Goal: Task Accomplishment & Management: Manage account settings

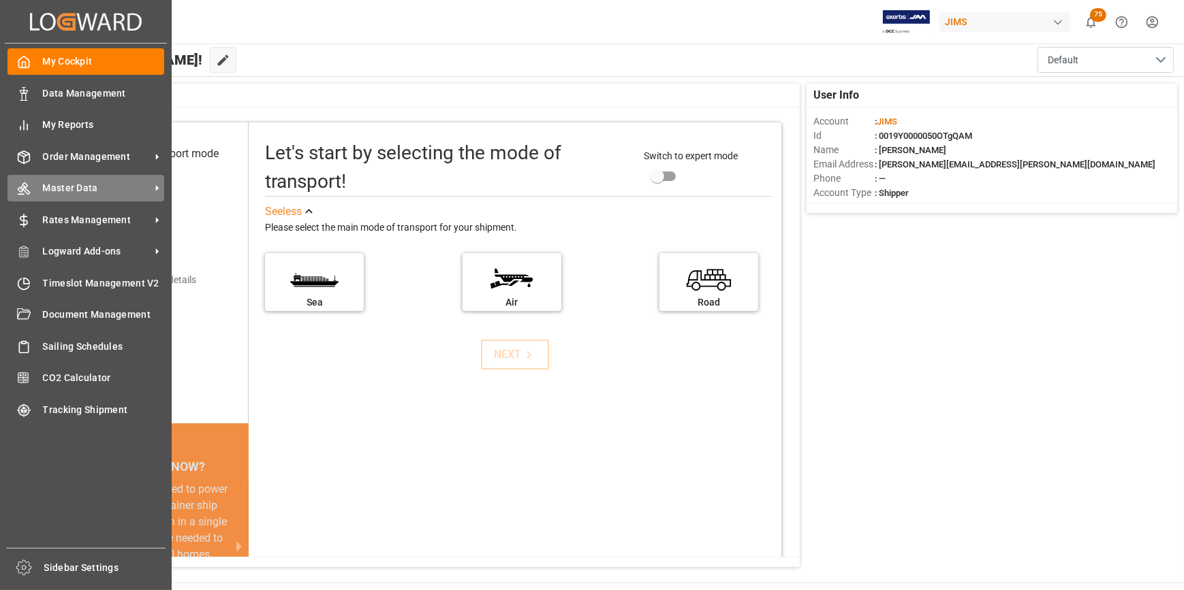
click at [52, 193] on span "Master Data" at bounding box center [97, 188] width 108 height 14
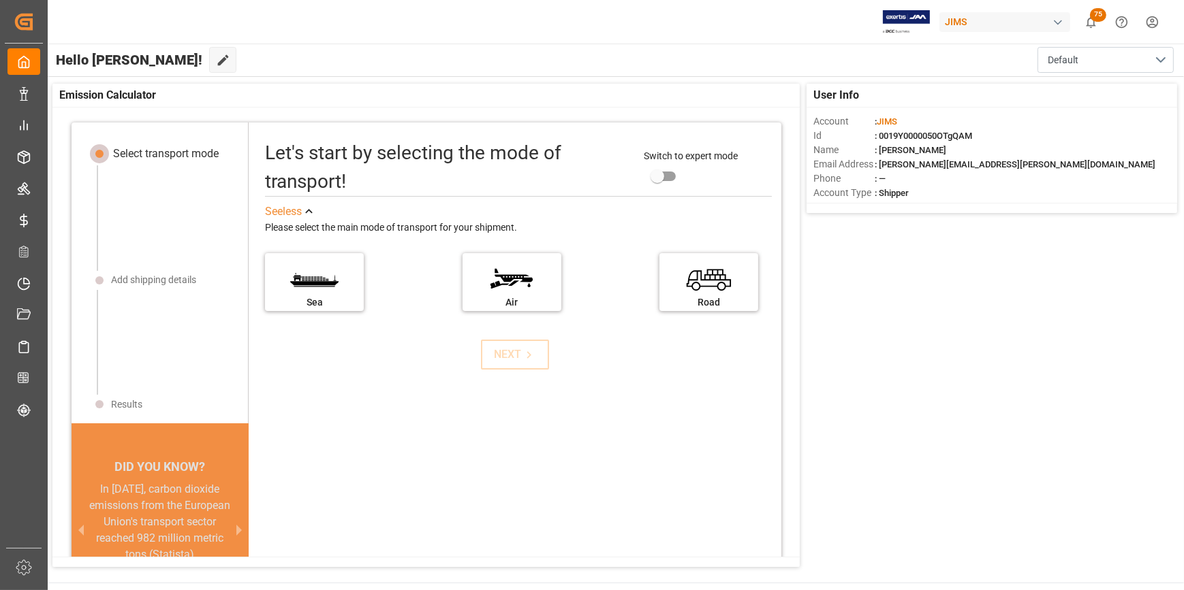
drag, startPoint x: 438, startPoint y: 434, endPoint x: 398, endPoint y: 402, distance: 51.3
click at [439, 434] on div "Let's start by selecting the mode of transport! Switch to expert mode See less …" at bounding box center [515, 387] width 533 height 502
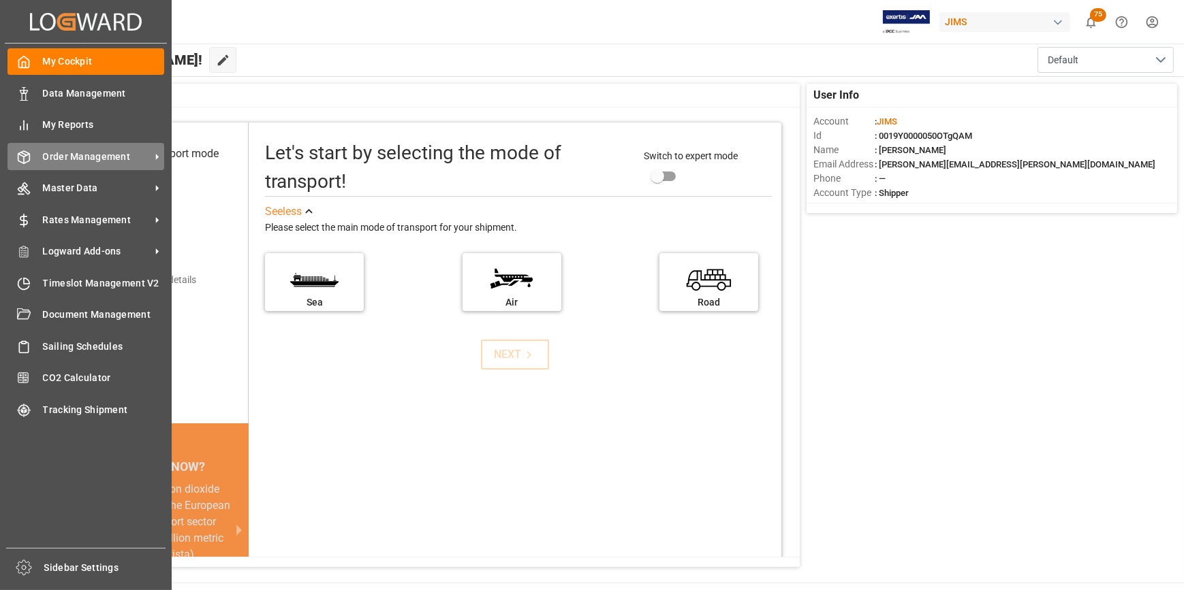
click at [105, 157] on span "Order Management" at bounding box center [97, 157] width 108 height 14
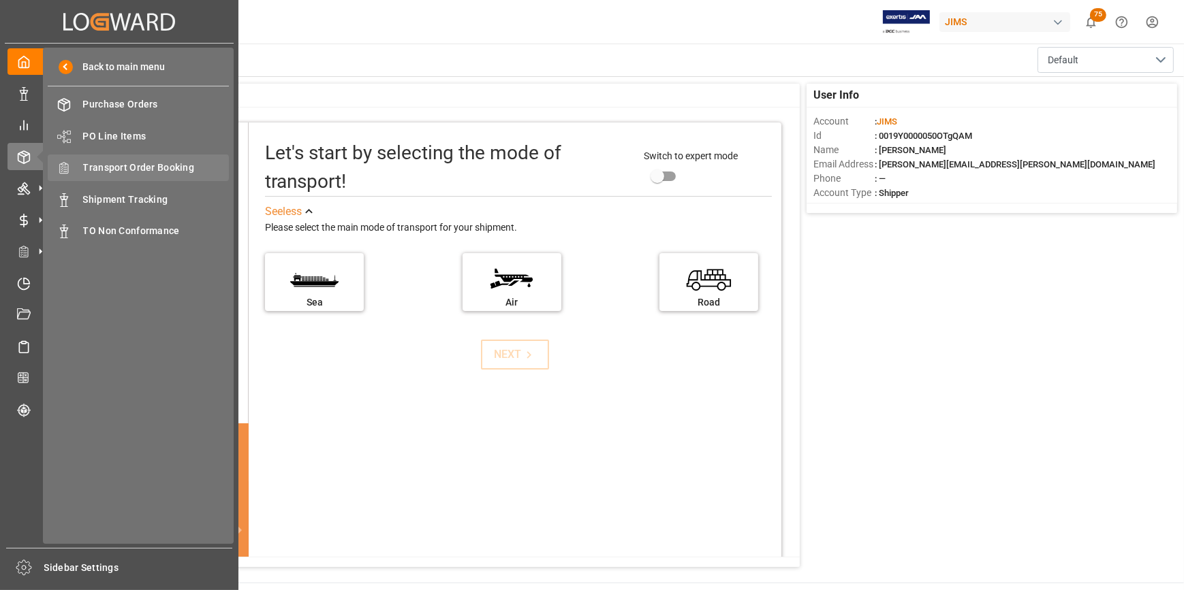
click at [178, 170] on span "Transport Order Booking" at bounding box center [156, 168] width 146 height 14
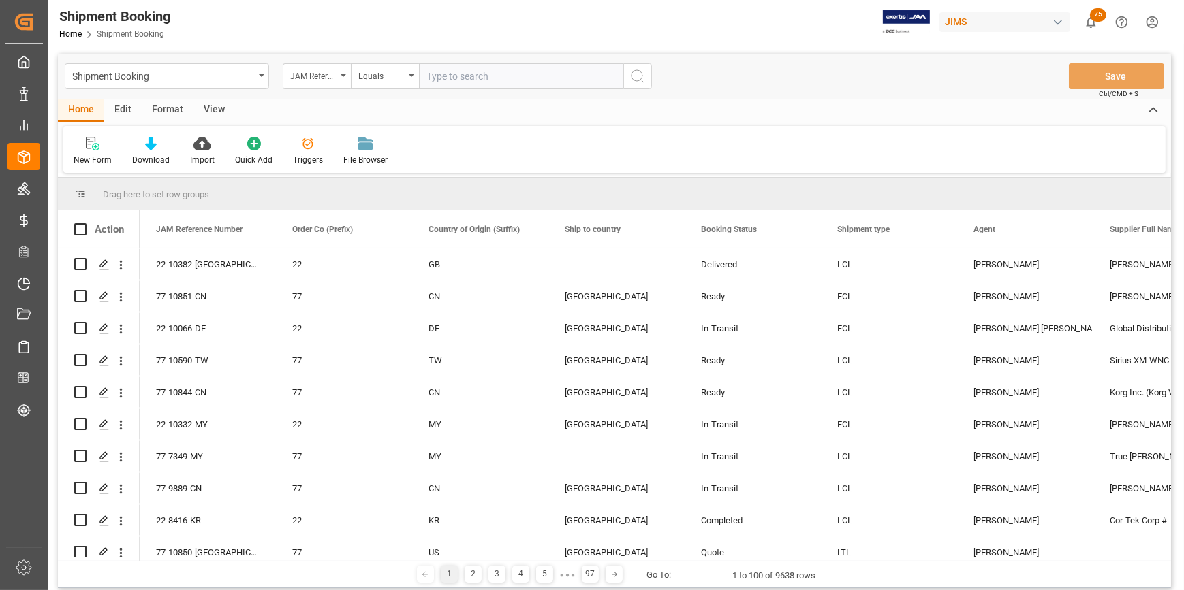
click at [449, 76] on input "text" at bounding box center [521, 76] width 204 height 26
type input "22-10171-kr"
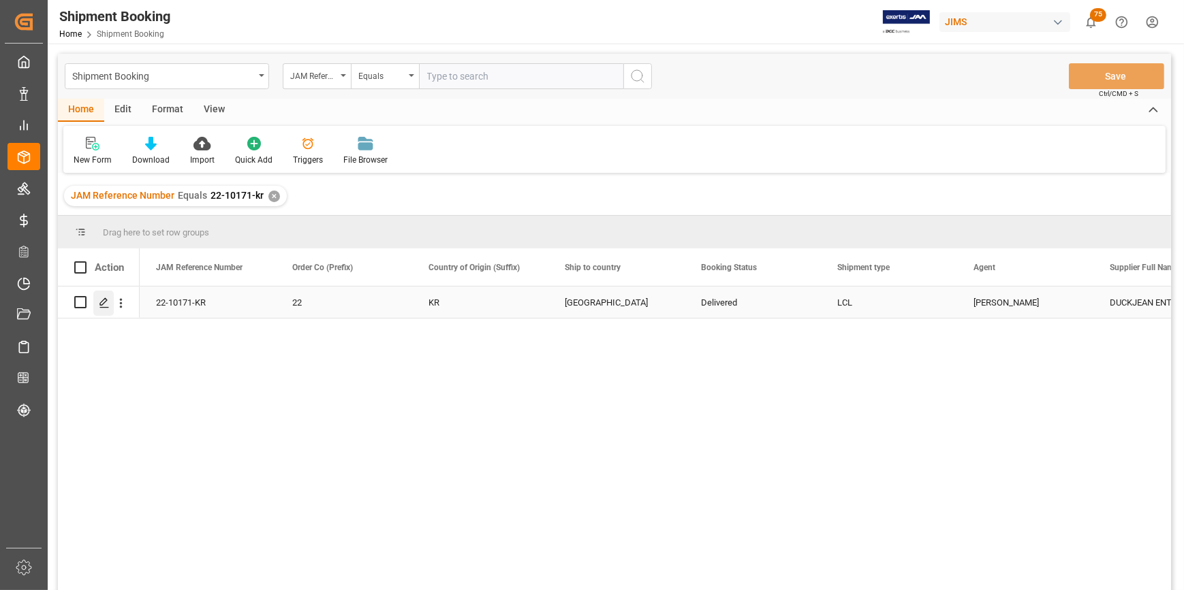
click at [102, 303] on icon "Press SPACE to select this row." at bounding box center [104, 303] width 11 height 11
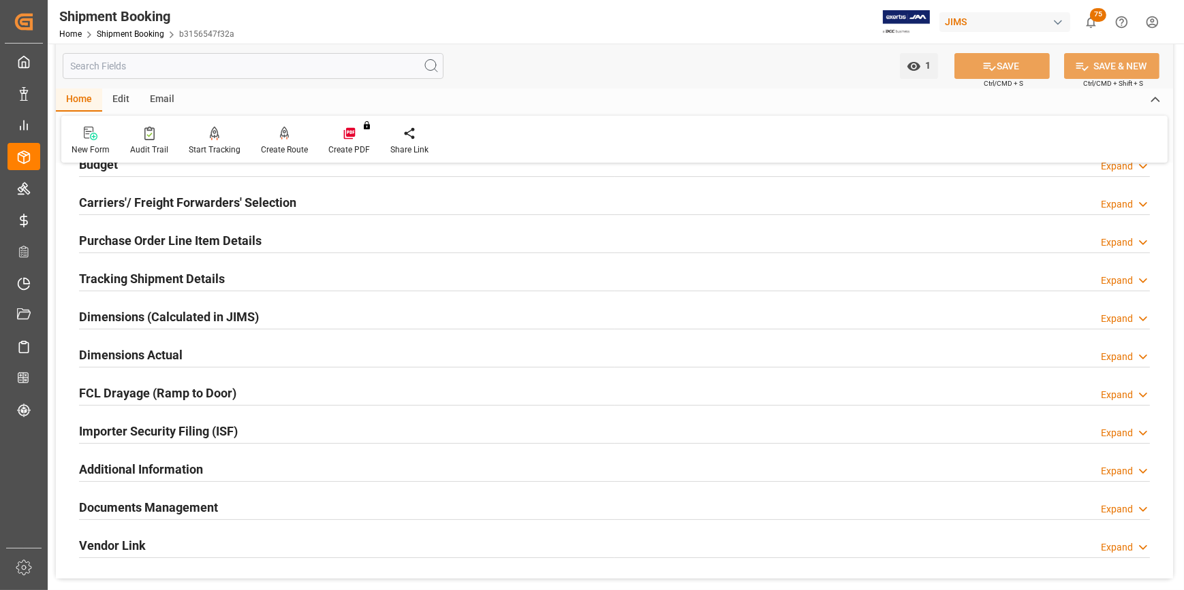
scroll to position [185, 0]
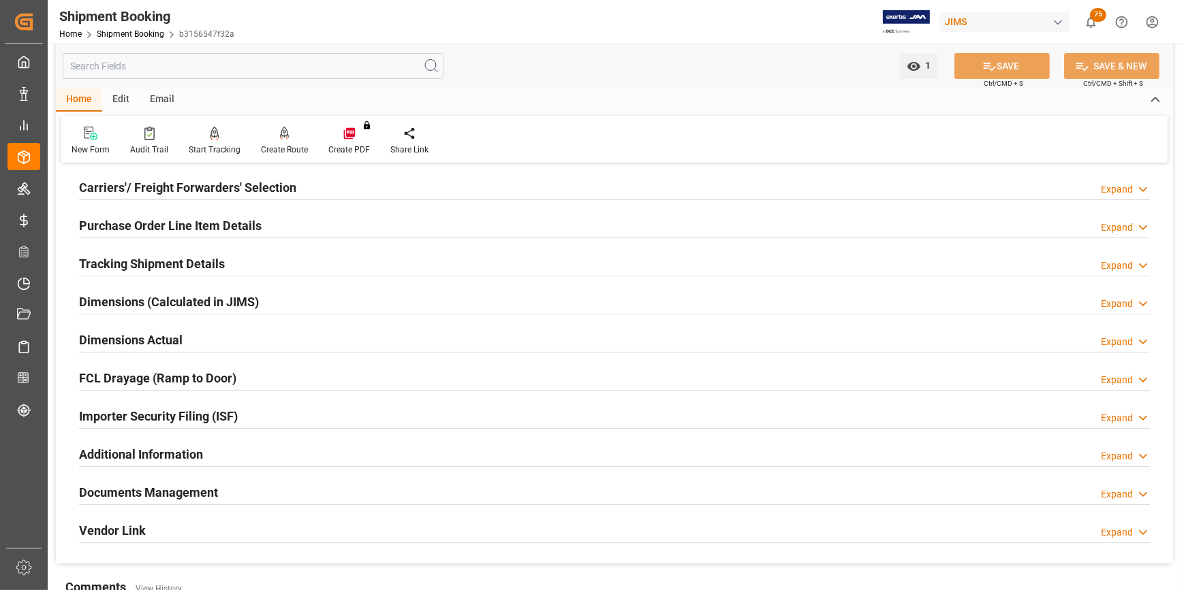
click at [142, 497] on h2 "Documents Management" at bounding box center [148, 492] width 139 height 18
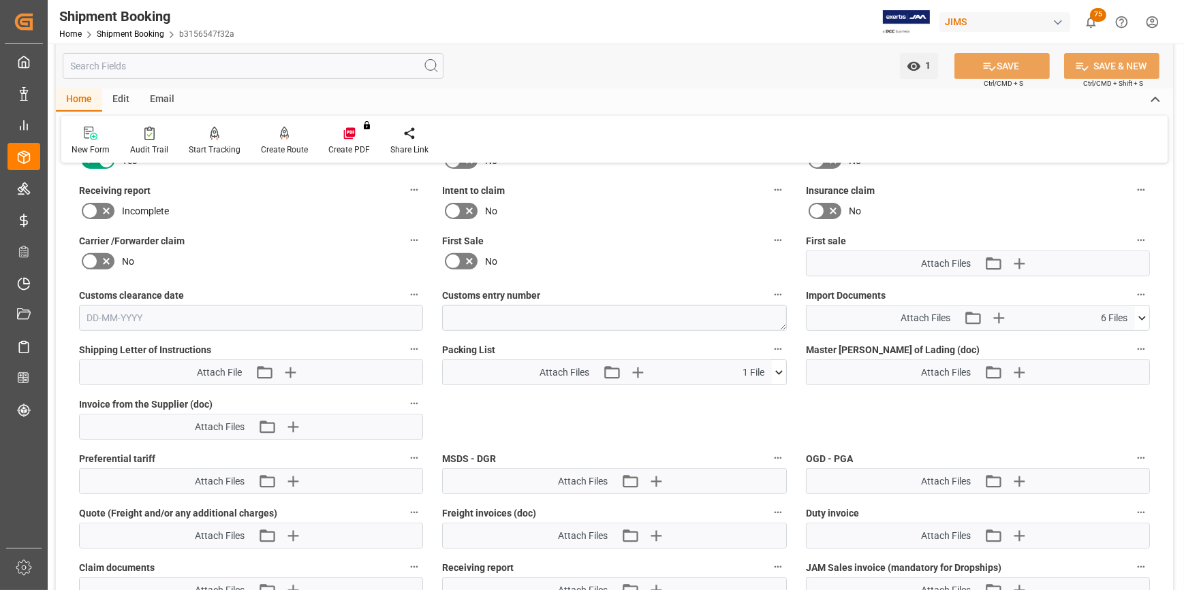
scroll to position [619, 0]
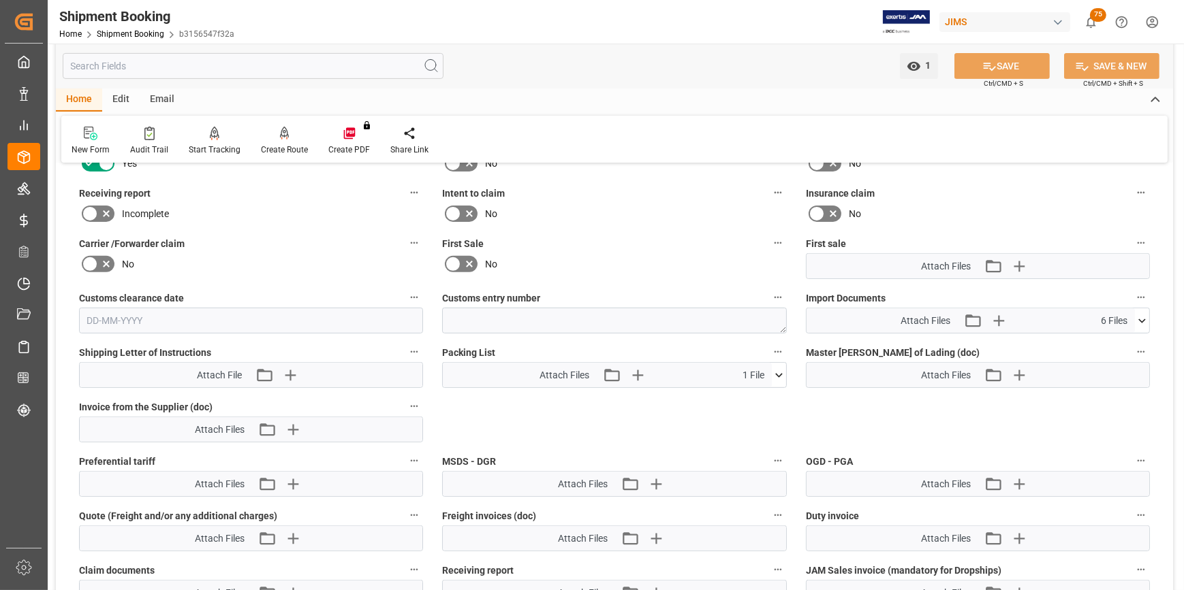
click at [778, 372] on icon at bounding box center [779, 375] width 14 height 14
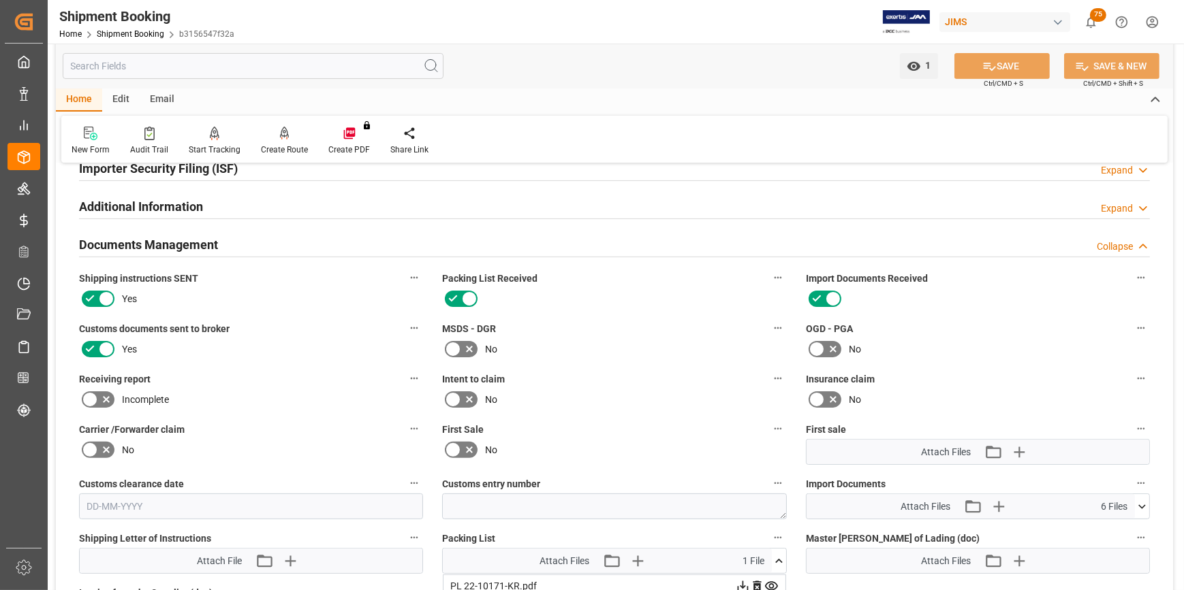
scroll to position [123, 0]
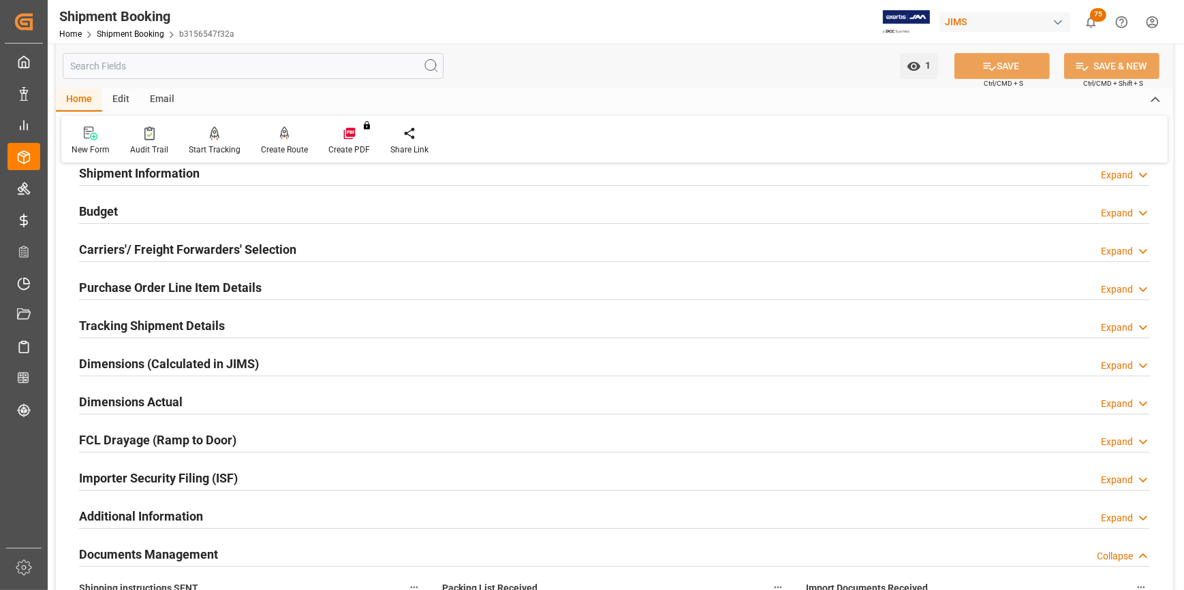
click at [150, 323] on h2 "Tracking Shipment Details" at bounding box center [152, 326] width 146 height 18
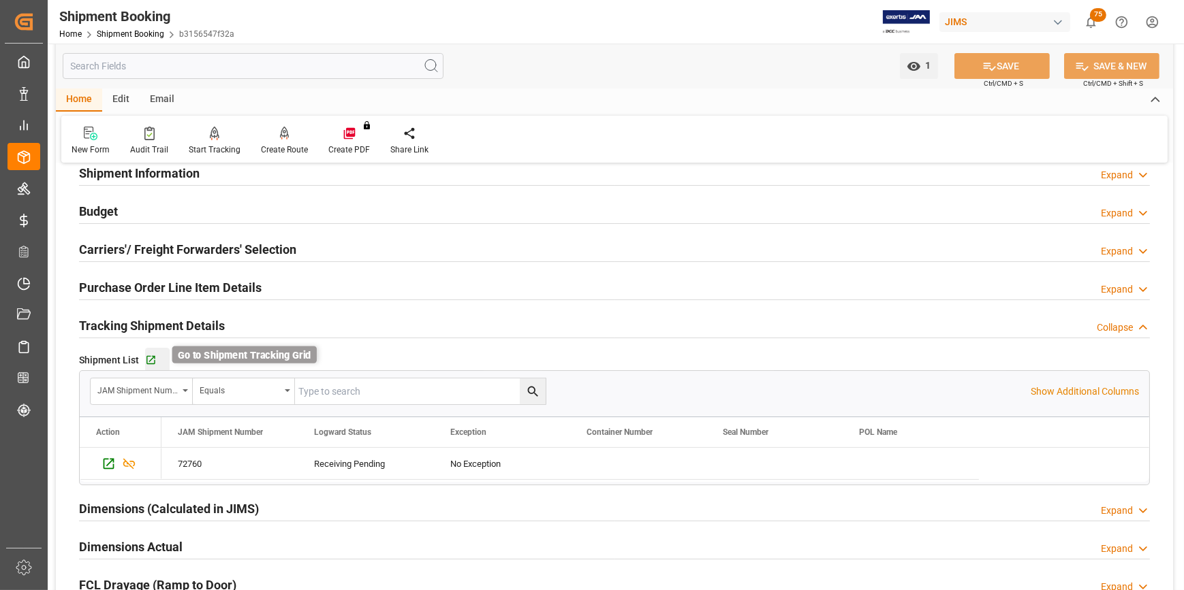
click at [147, 362] on icon "button" at bounding box center [150, 360] width 9 height 9
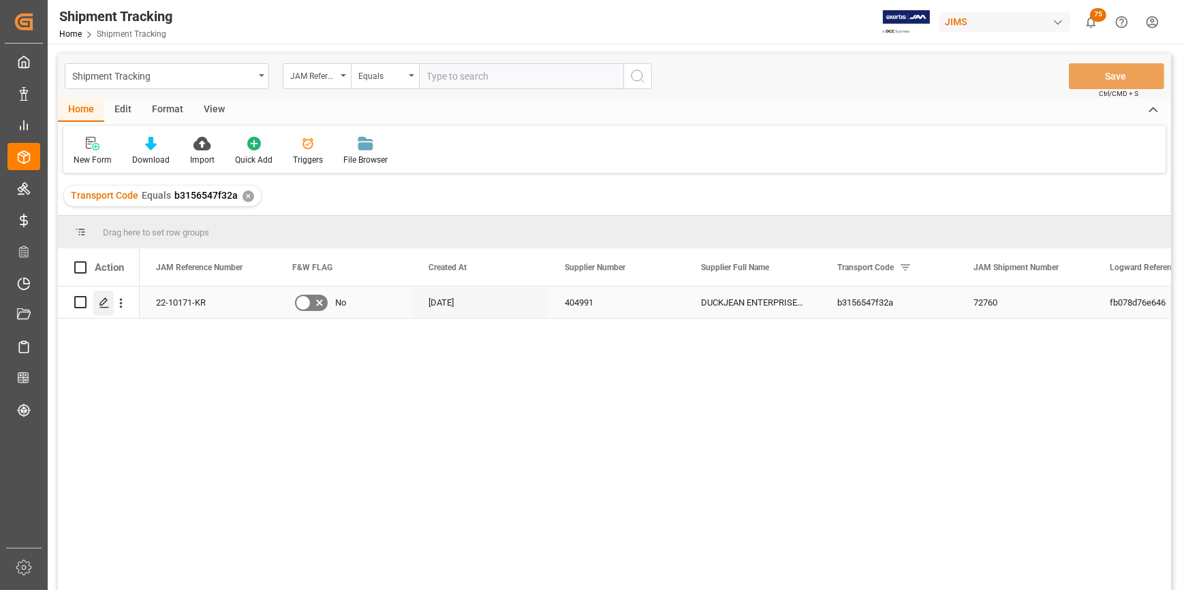
click at [108, 302] on icon "Press SPACE to select this row." at bounding box center [104, 303] width 11 height 11
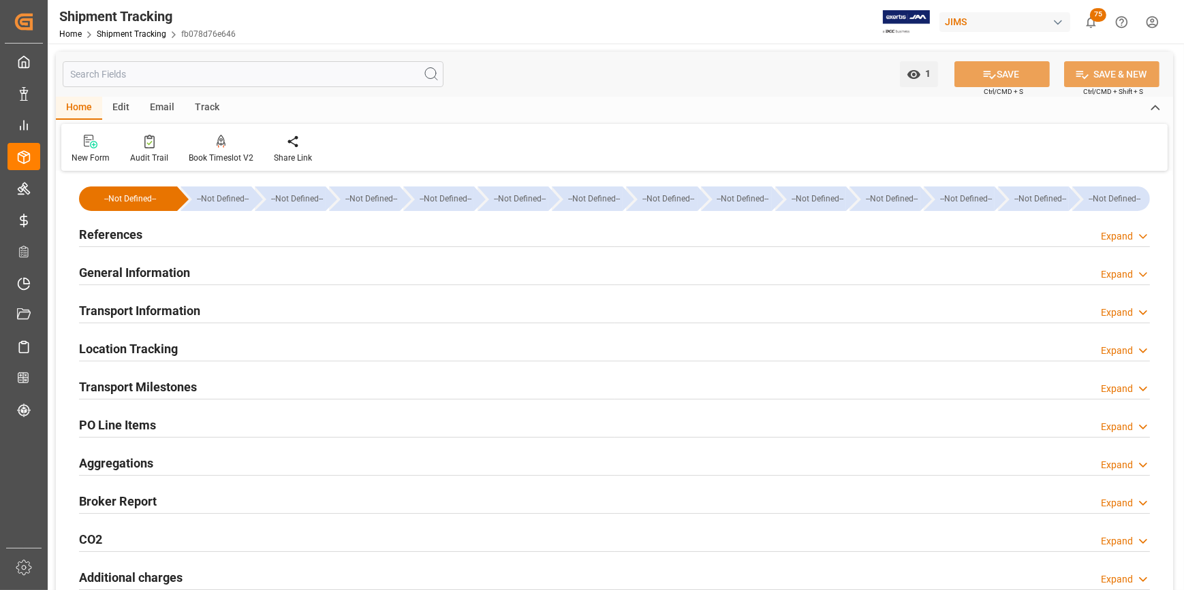
type input "05-08-2025 00:00"
type input "25-08-2025 00:00"
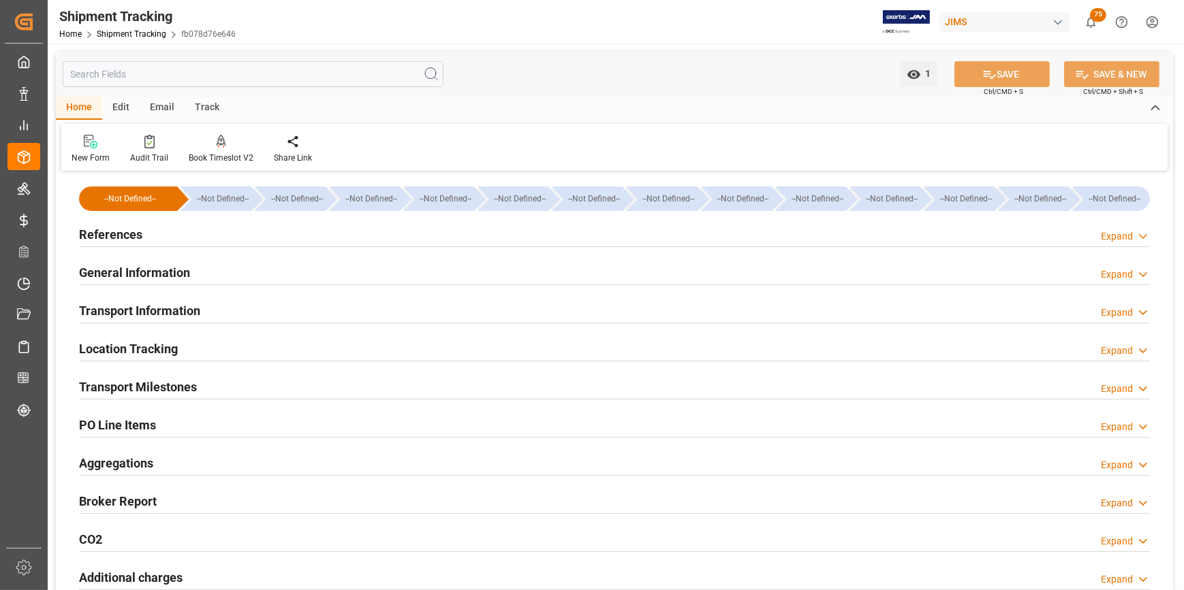
type input "30-08-2025 00:00"
type input "25-08-2025"
type input "27-08-2025"
type input "29-08-2025"
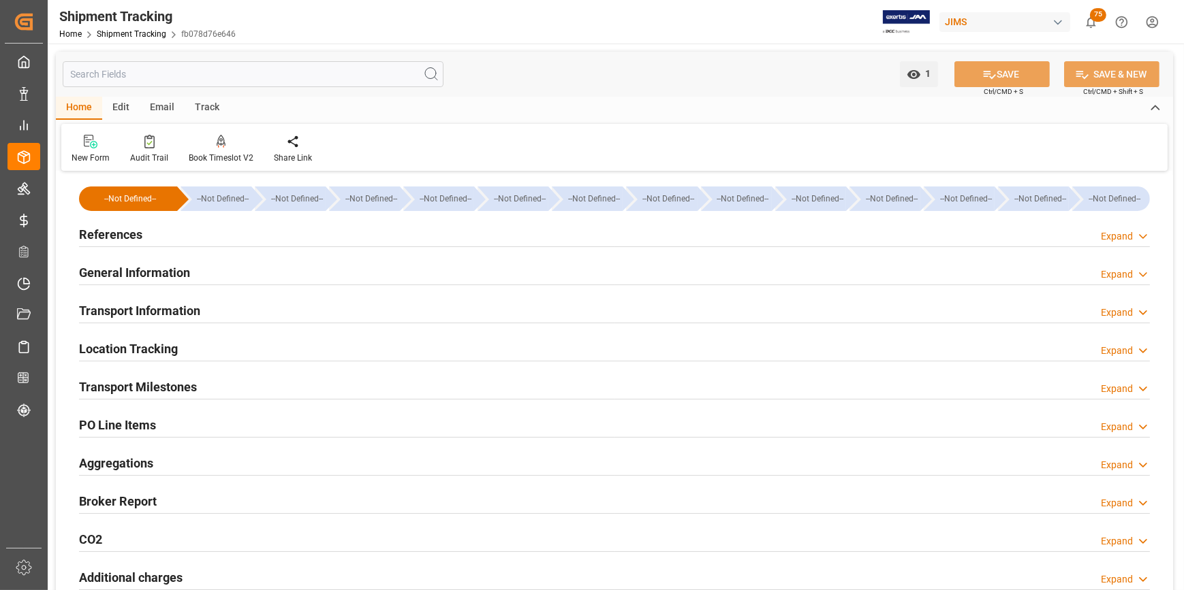
type input "29-08-2025"
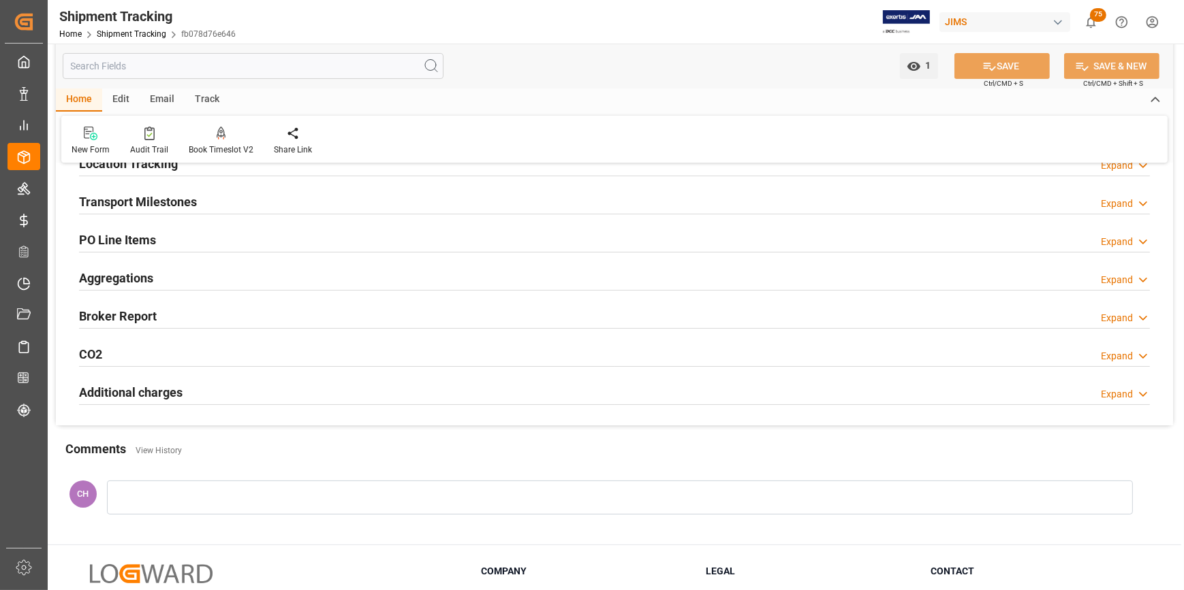
click at [130, 203] on h2 "Transport Milestones" at bounding box center [138, 202] width 118 height 18
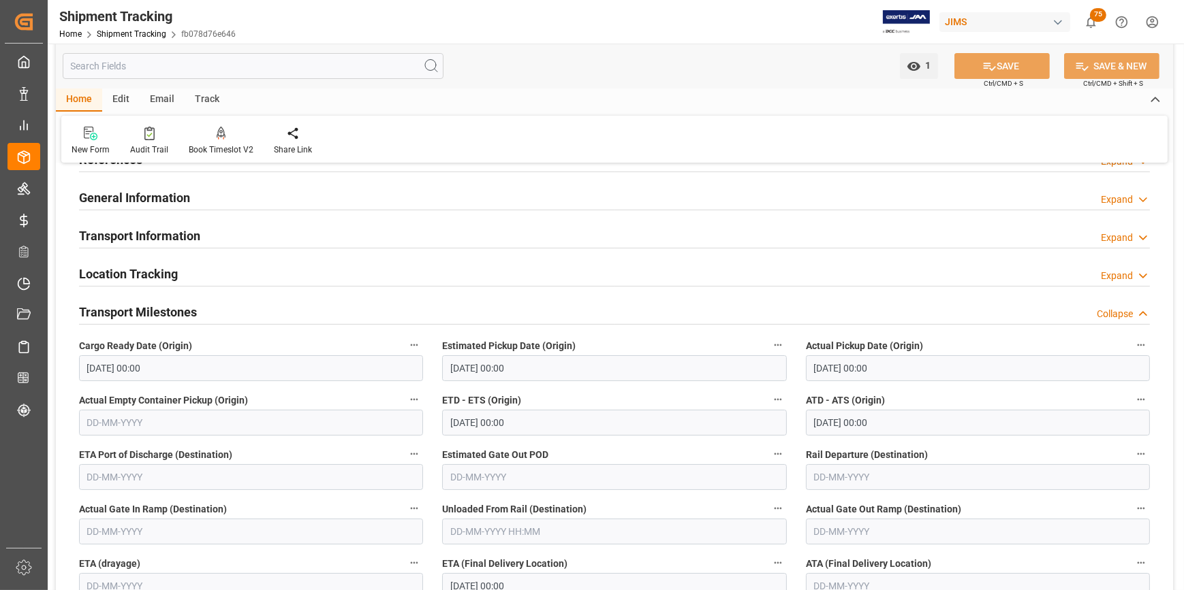
scroll to position [61, 0]
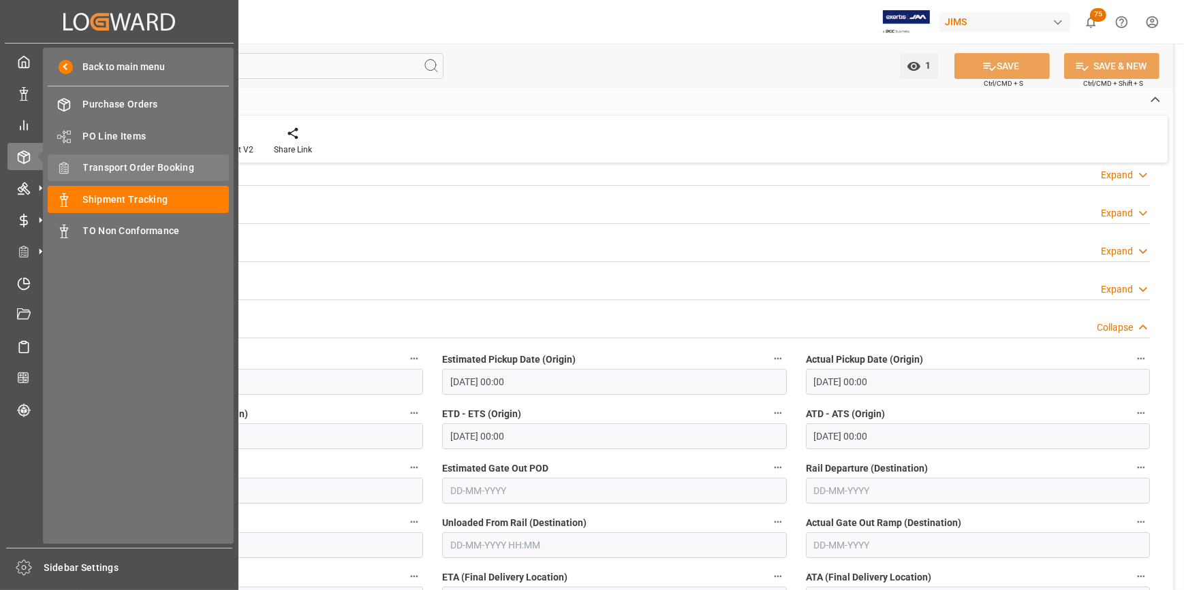
click at [119, 170] on span "Transport Order Booking" at bounding box center [156, 168] width 146 height 14
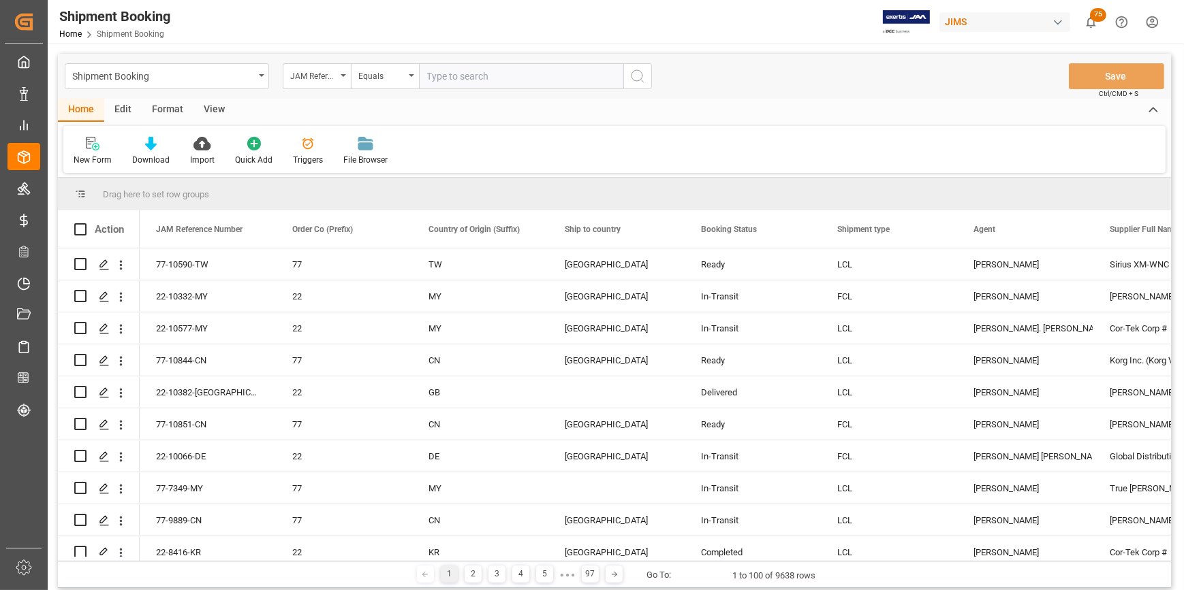
click at [450, 78] on input "text" at bounding box center [521, 76] width 204 height 26
drag, startPoint x: 497, startPoint y: 79, endPoint x: 401, endPoint y: 75, distance: 96.1
click at [401, 75] on div "JAM Reference Number Equals 8840 0309 6570" at bounding box center [467, 76] width 369 height 26
type input "22-10705-id"
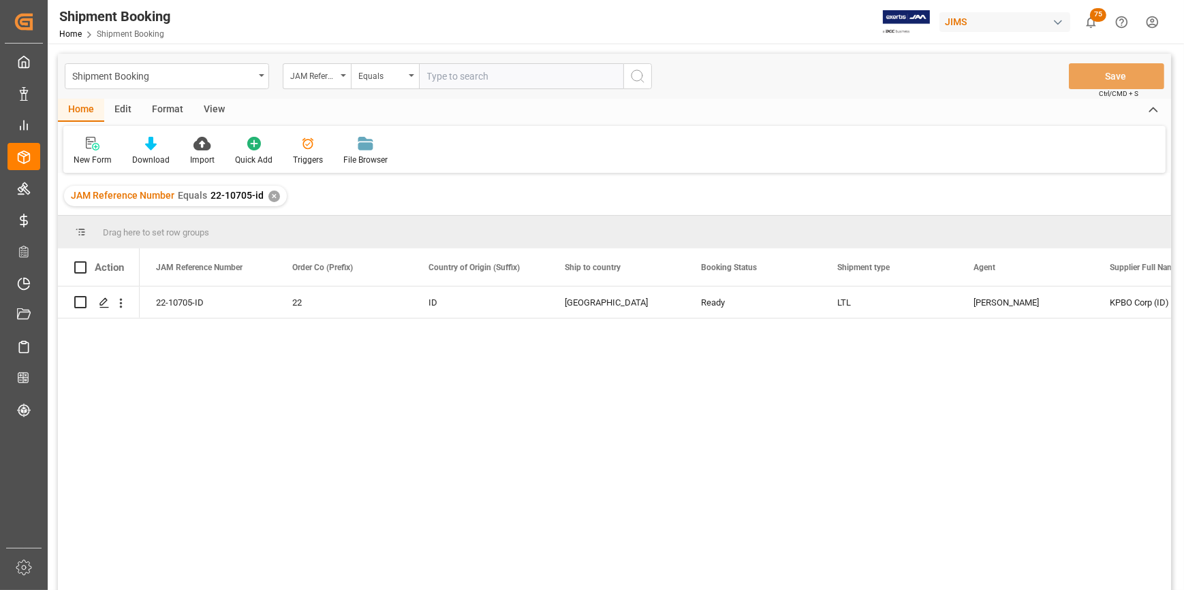
click at [354, 392] on div "22-10705-ID 22 ID United States Ready LTL Catherine Heng KPBO Corp (ID) 400216" at bounding box center [655, 443] width 1031 height 313
click at [102, 300] on polygon "Press SPACE to select this row." at bounding box center [103, 301] width 7 height 7
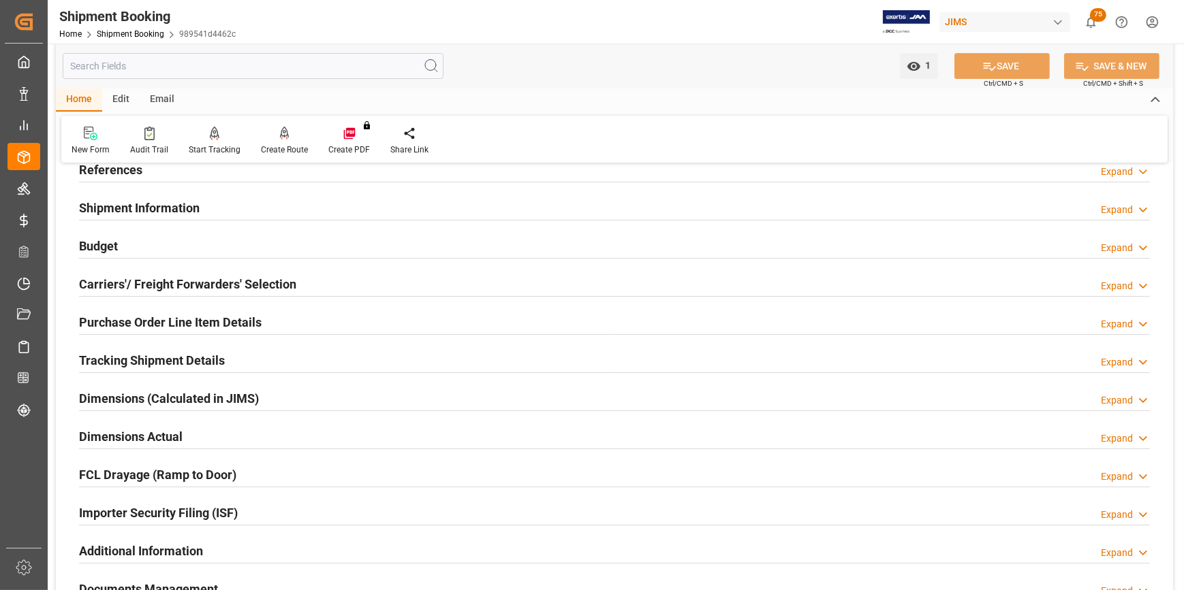
scroll to position [61, 0]
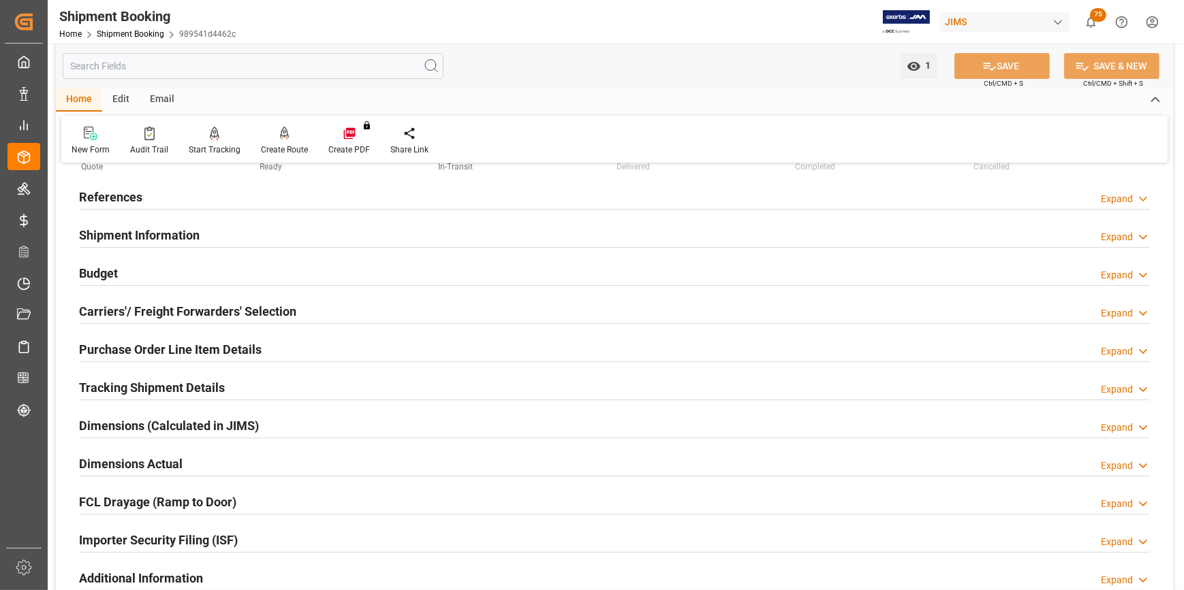
click at [182, 315] on h2 "Carriers'/ Freight Forwarders' Selection" at bounding box center [187, 311] width 217 height 18
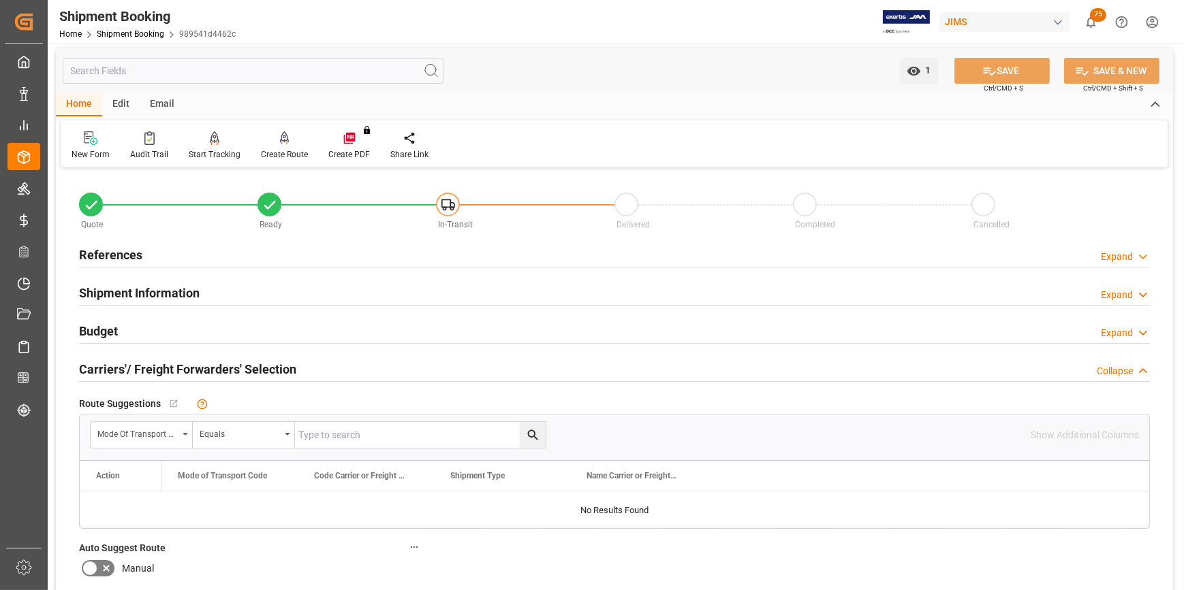
scroll to position [0, 0]
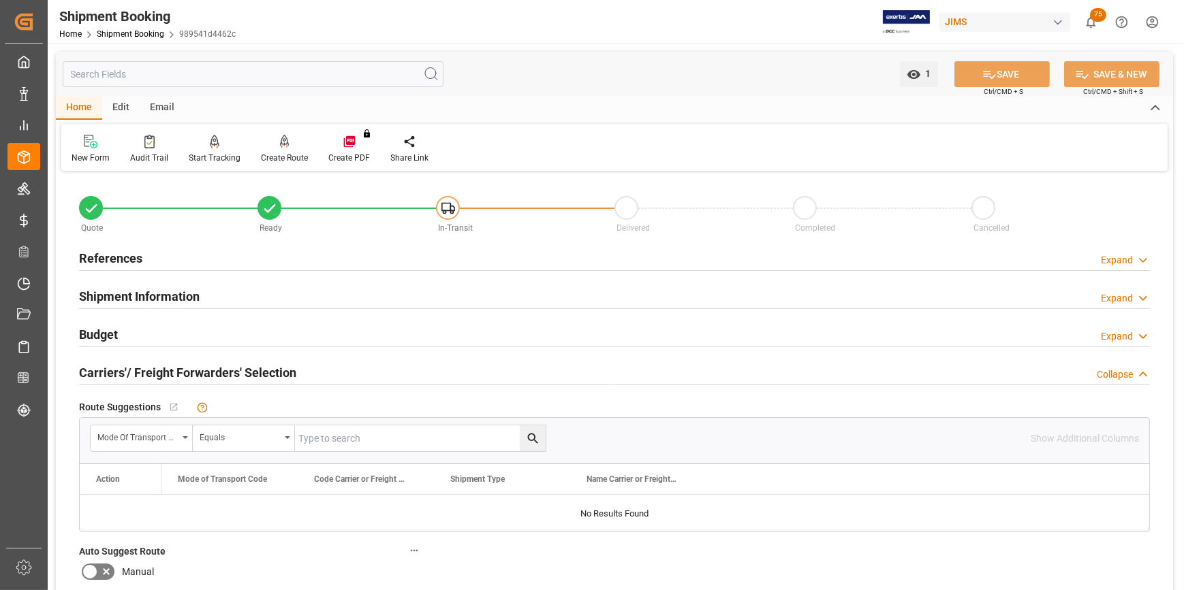
click at [129, 295] on h2 "Shipment Information" at bounding box center [139, 296] width 121 height 18
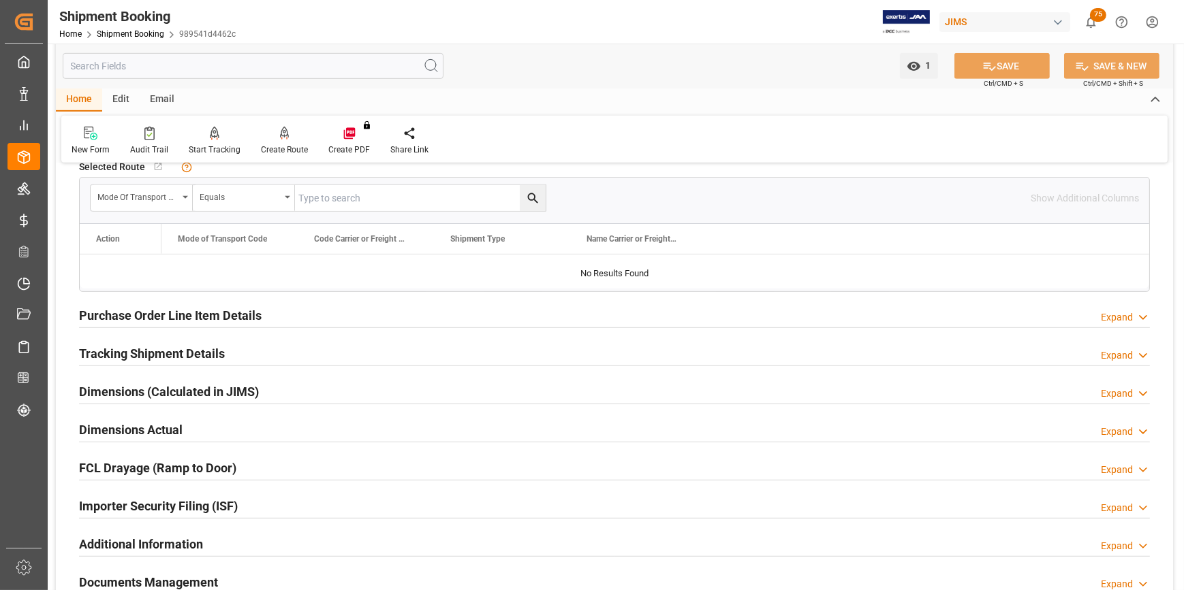
scroll to position [990, 0]
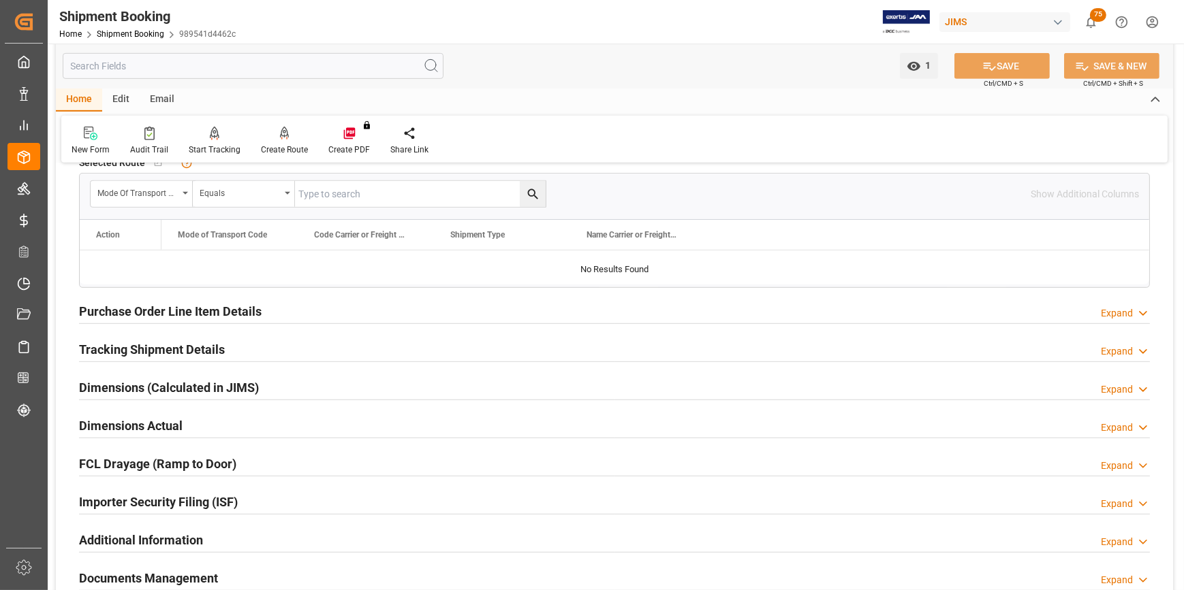
click at [123, 312] on h2 "Purchase Order Line Item Details" at bounding box center [170, 311] width 183 height 18
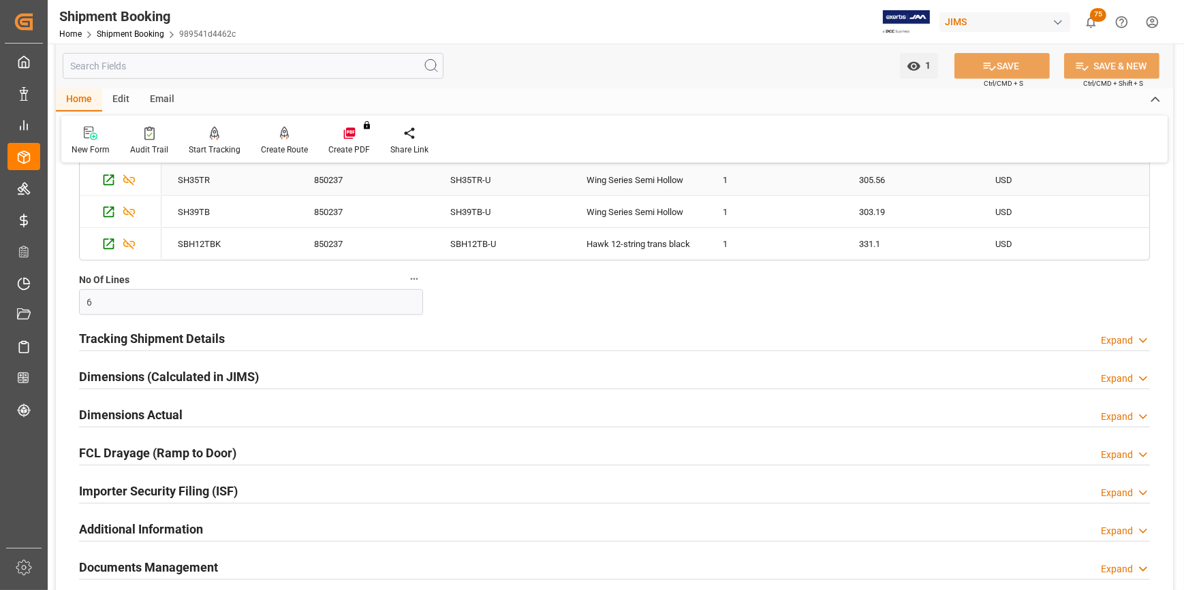
scroll to position [1362, 0]
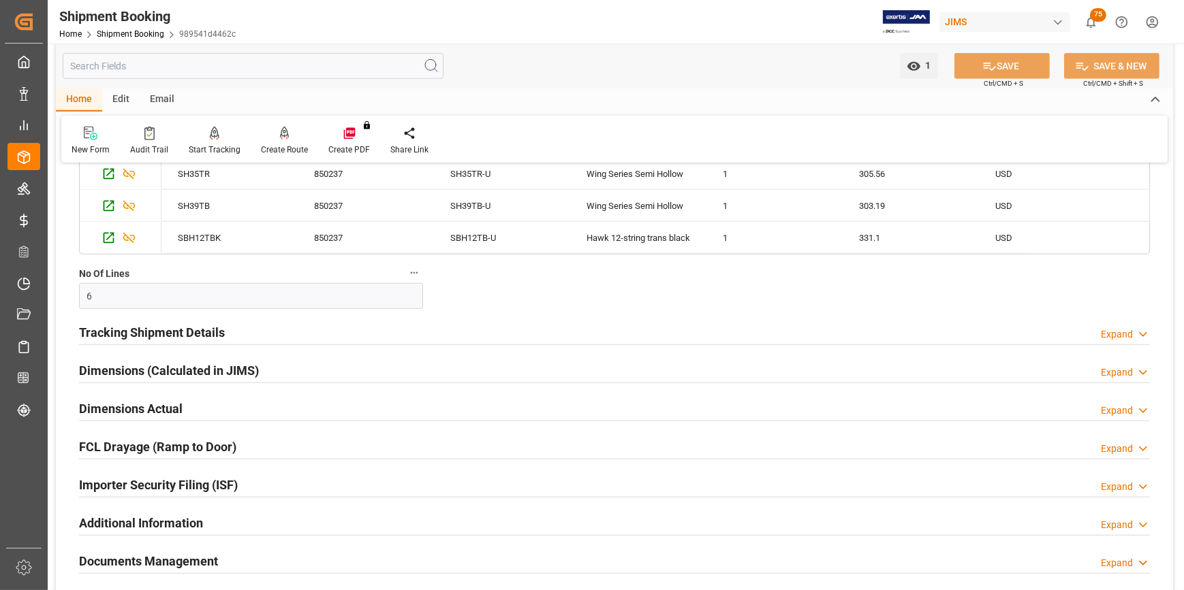
click at [129, 337] on h2 "Tracking Shipment Details" at bounding box center [152, 332] width 146 height 18
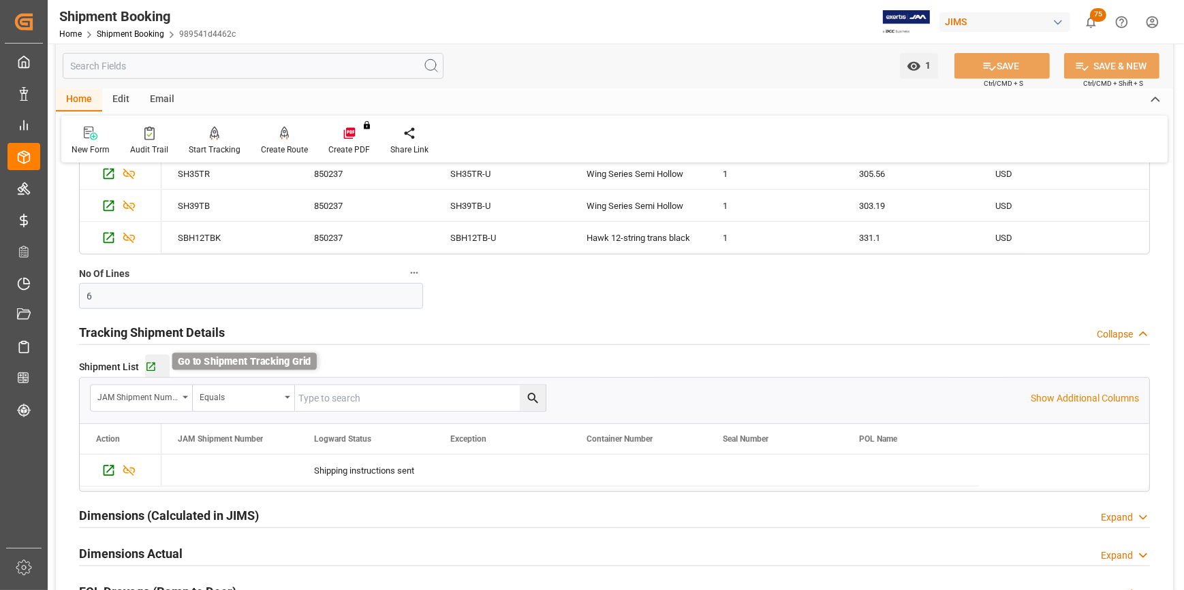
click at [147, 367] on icon "button" at bounding box center [151, 368] width 12 height 12
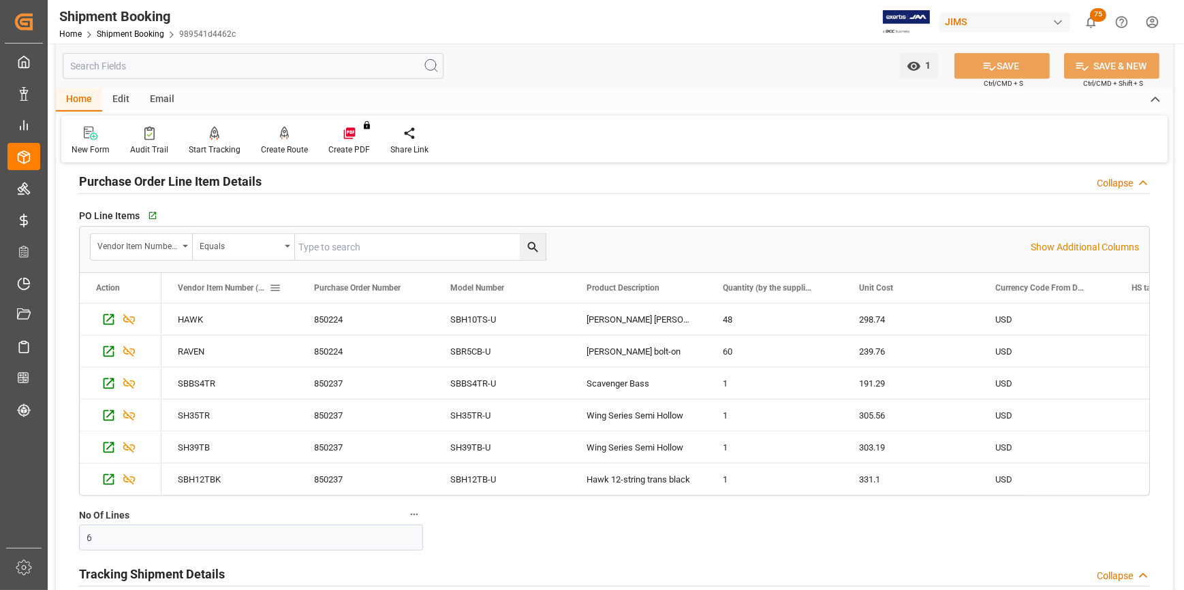
scroll to position [1114, 0]
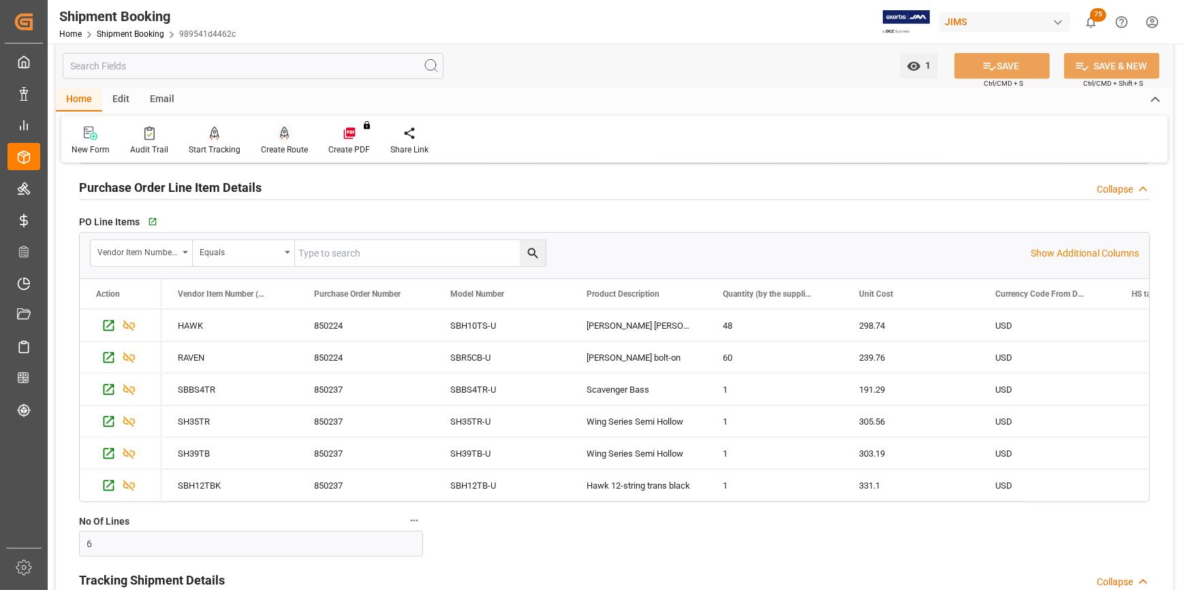
click at [280, 140] on icon at bounding box center [285, 134] width 10 height 14
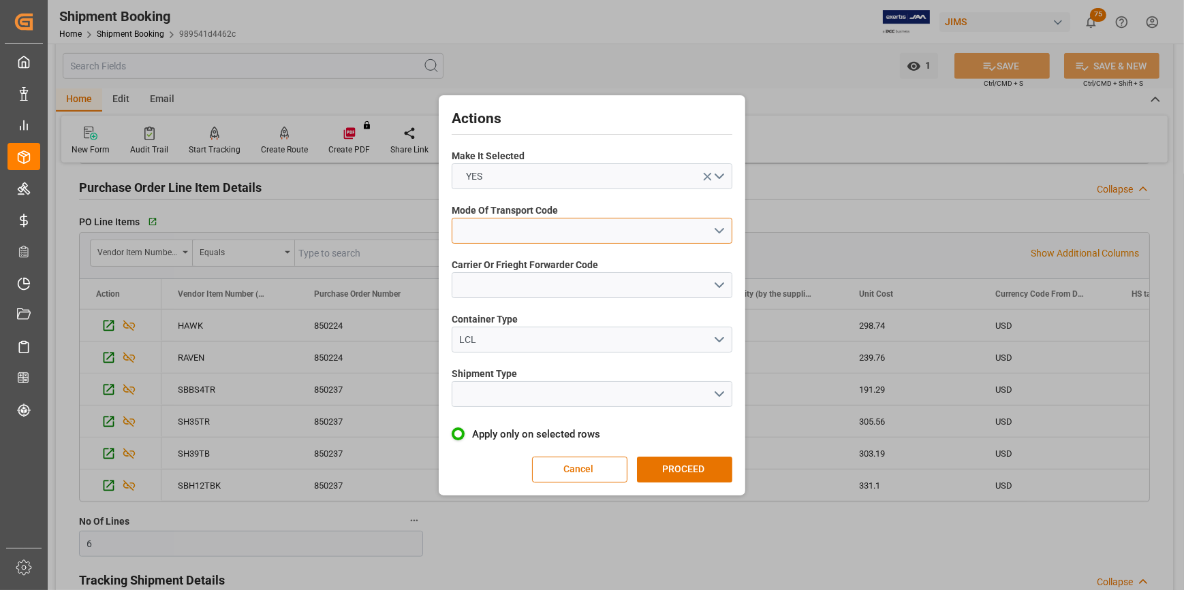
click at [490, 228] on button "open menu" at bounding box center [591, 231] width 281 height 26
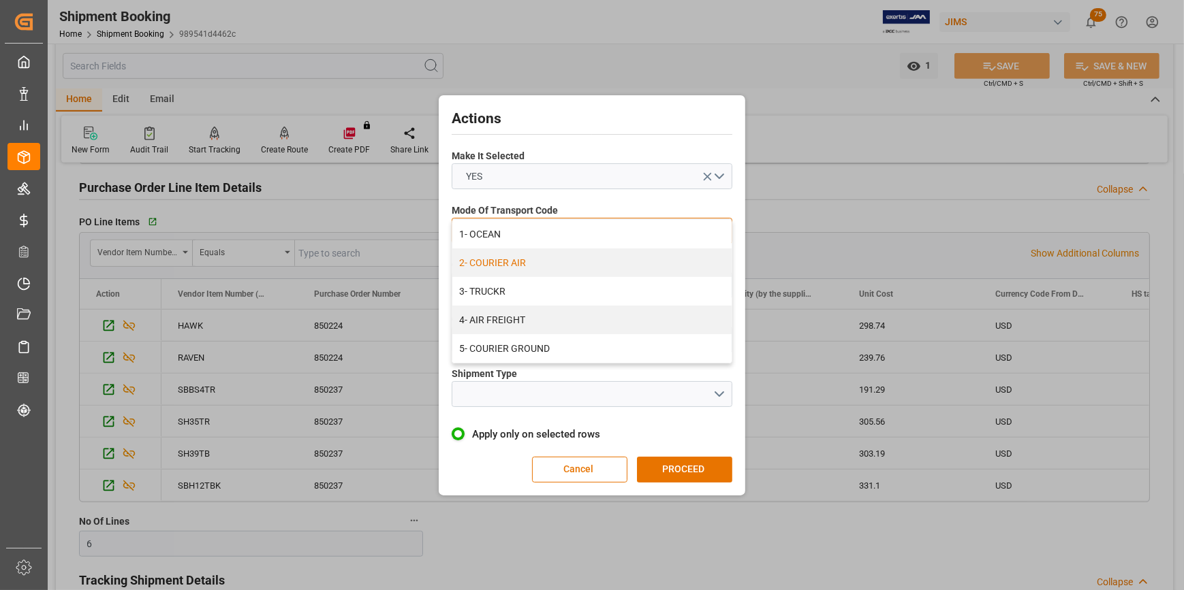
click at [497, 268] on div "2- COURIER AIR" at bounding box center [591, 263] width 279 height 29
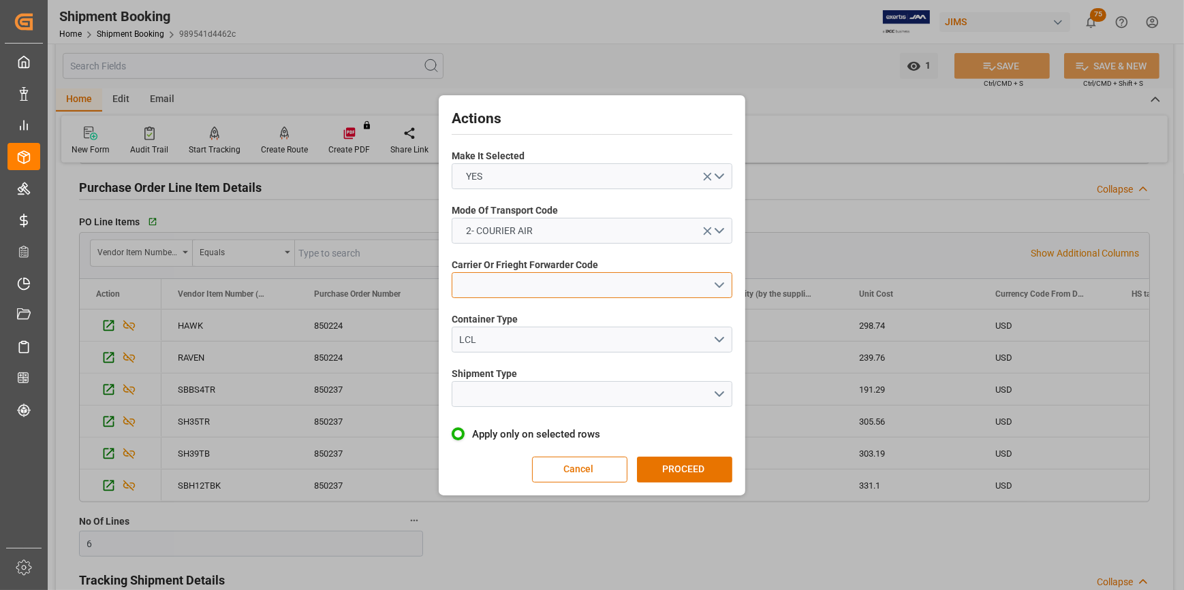
click at [482, 273] on button "open menu" at bounding box center [591, 285] width 281 height 26
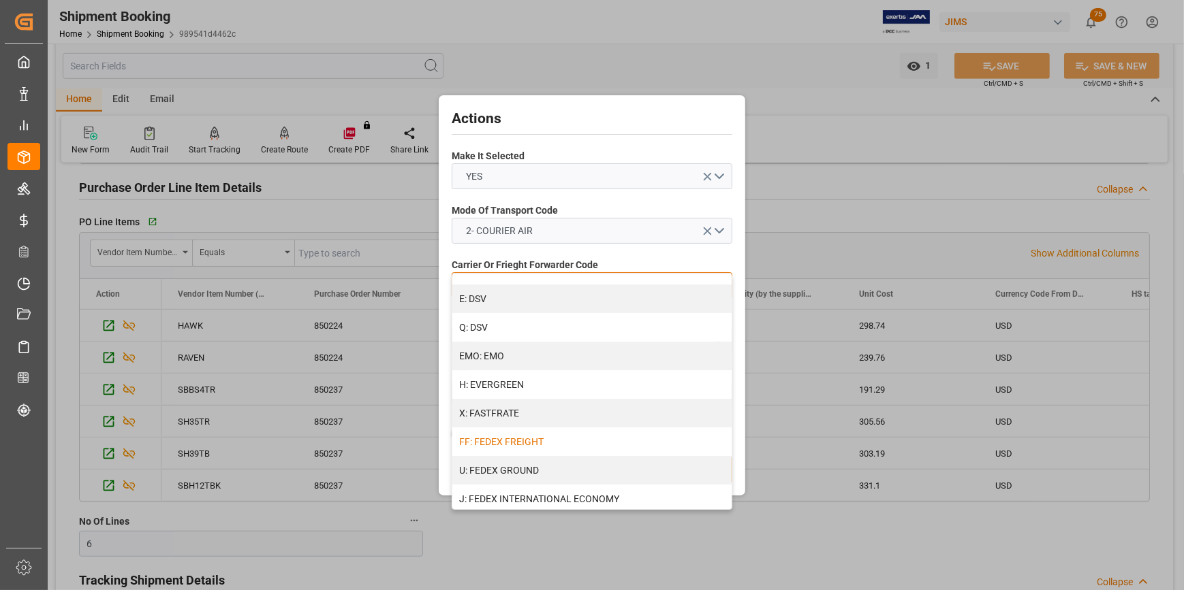
scroll to position [309, 0]
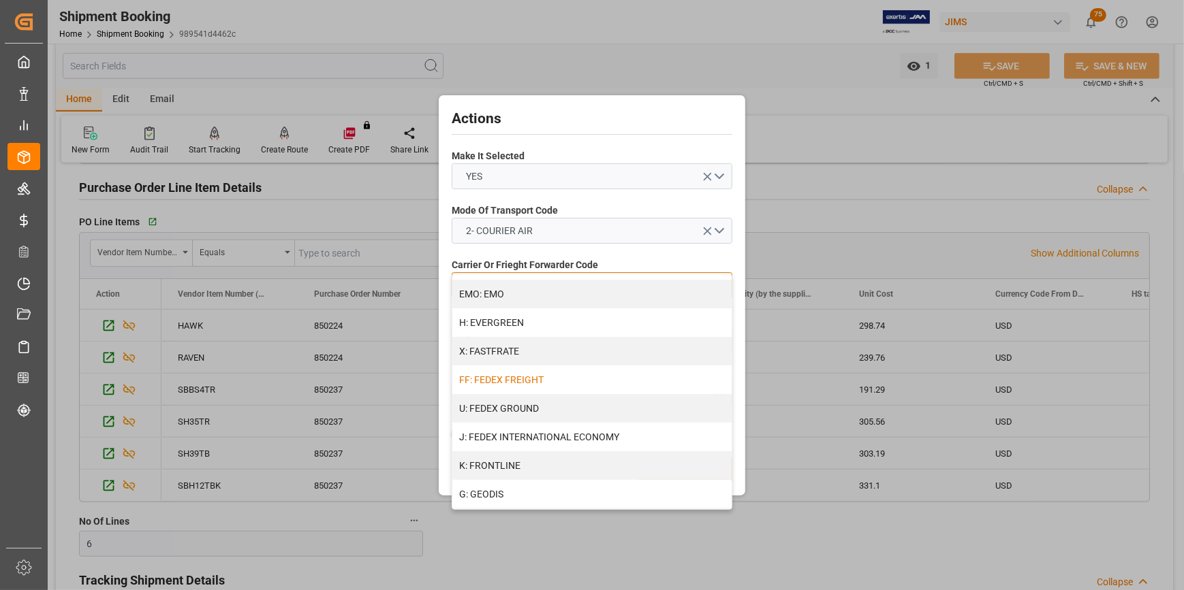
click at [519, 445] on div "J: FEDEX INTERNATIONAL ECONOMY" at bounding box center [591, 437] width 279 height 29
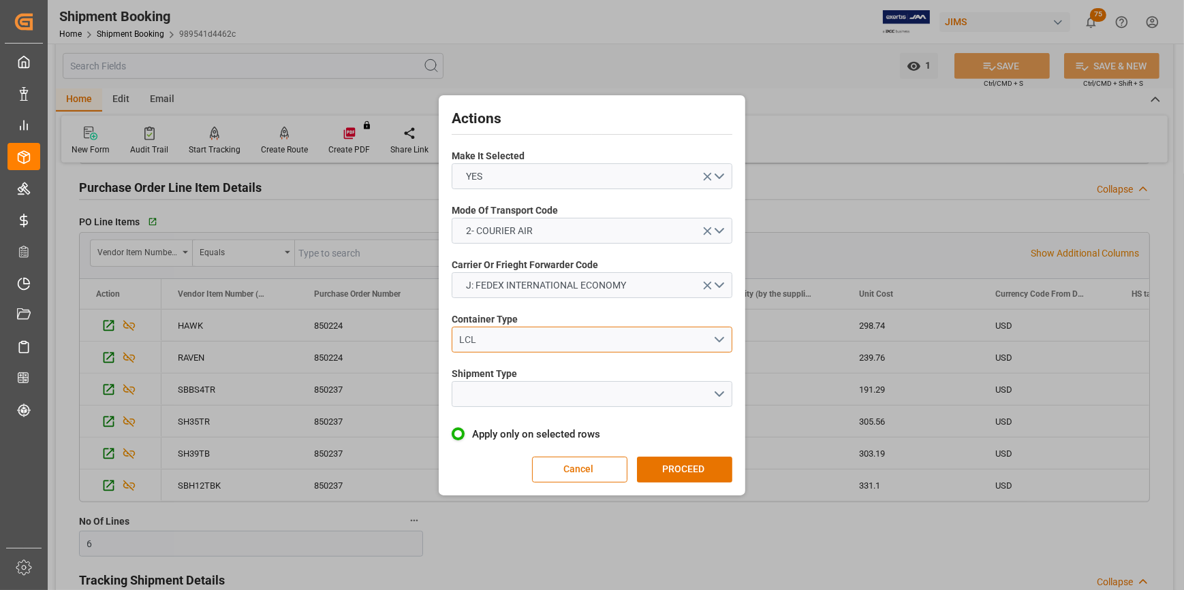
click at [475, 343] on div "LCL" at bounding box center [586, 340] width 253 height 14
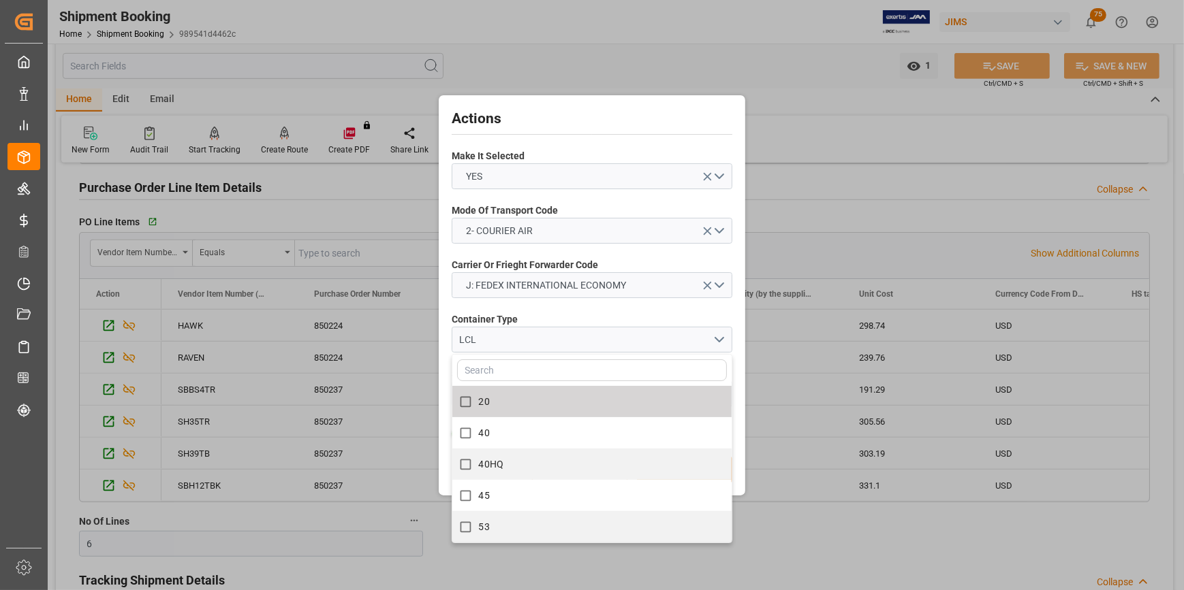
click at [562, 308] on div "Container Type LCL 20 40 40HQ 45 53" at bounding box center [591, 333] width 281 height 50
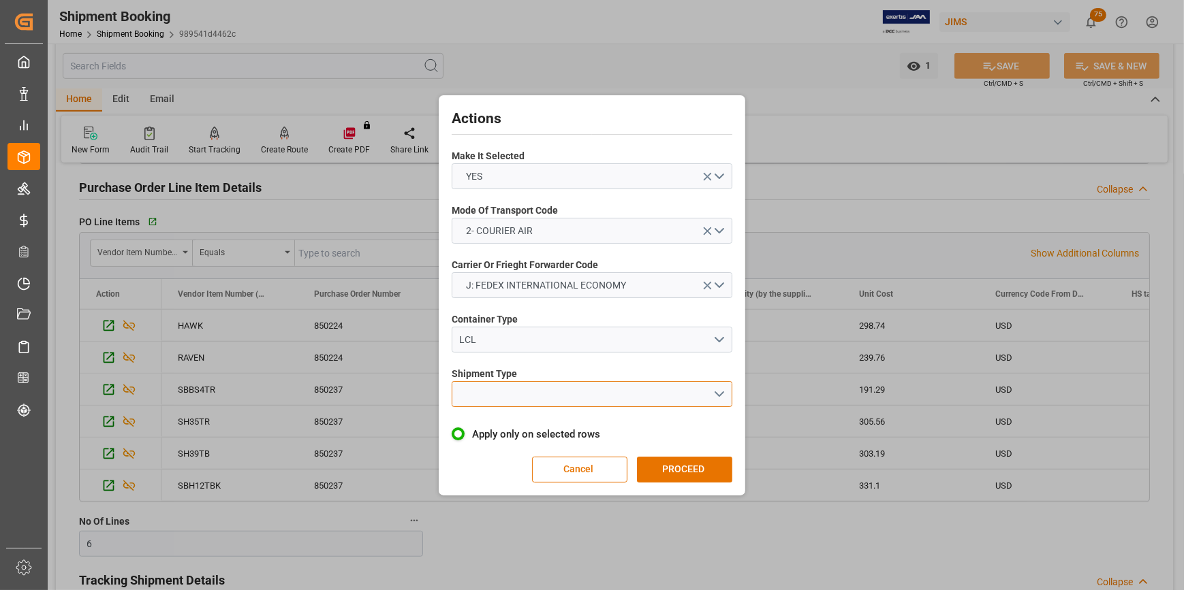
click at [551, 401] on button "open menu" at bounding box center [591, 394] width 281 height 26
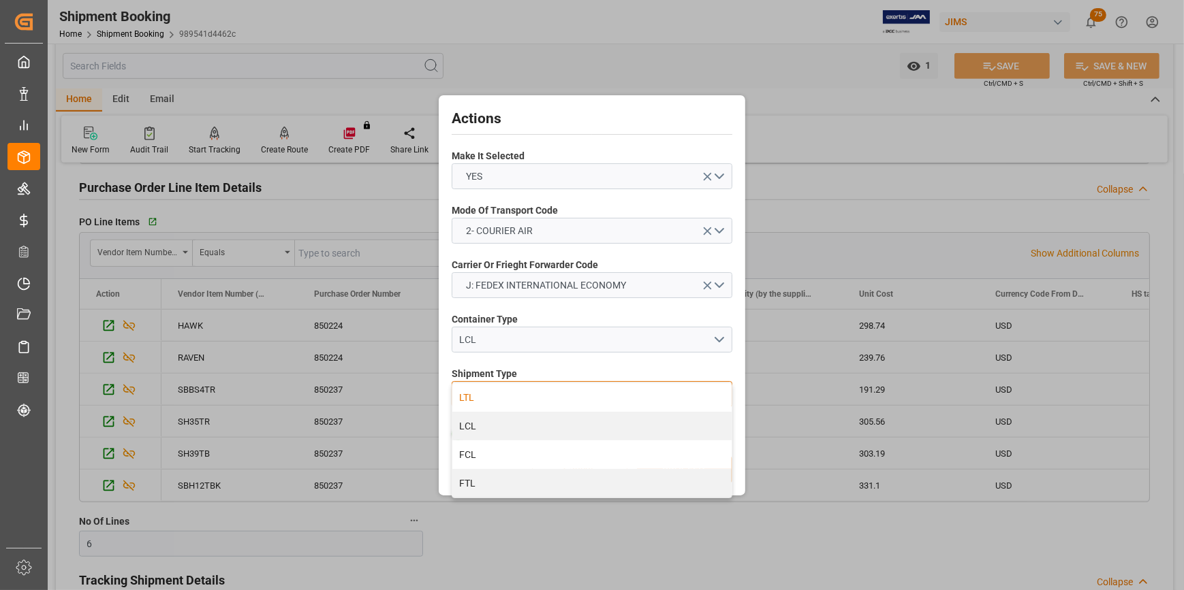
click at [487, 400] on div "LTL" at bounding box center [591, 397] width 279 height 29
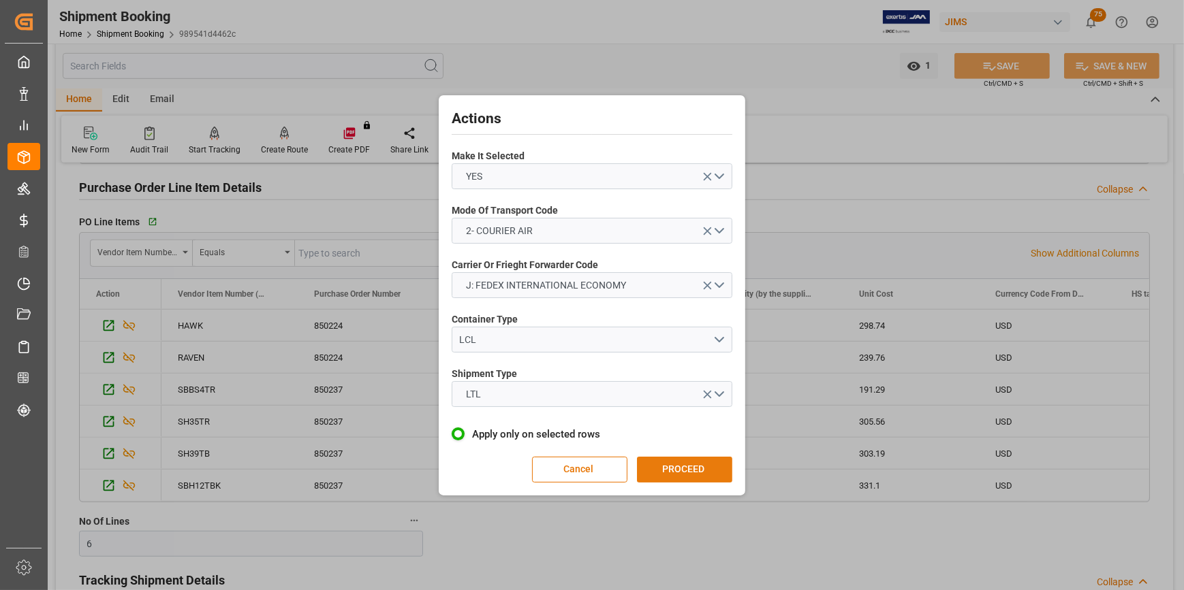
click at [657, 471] on button "PROCEED" at bounding box center [684, 470] width 95 height 26
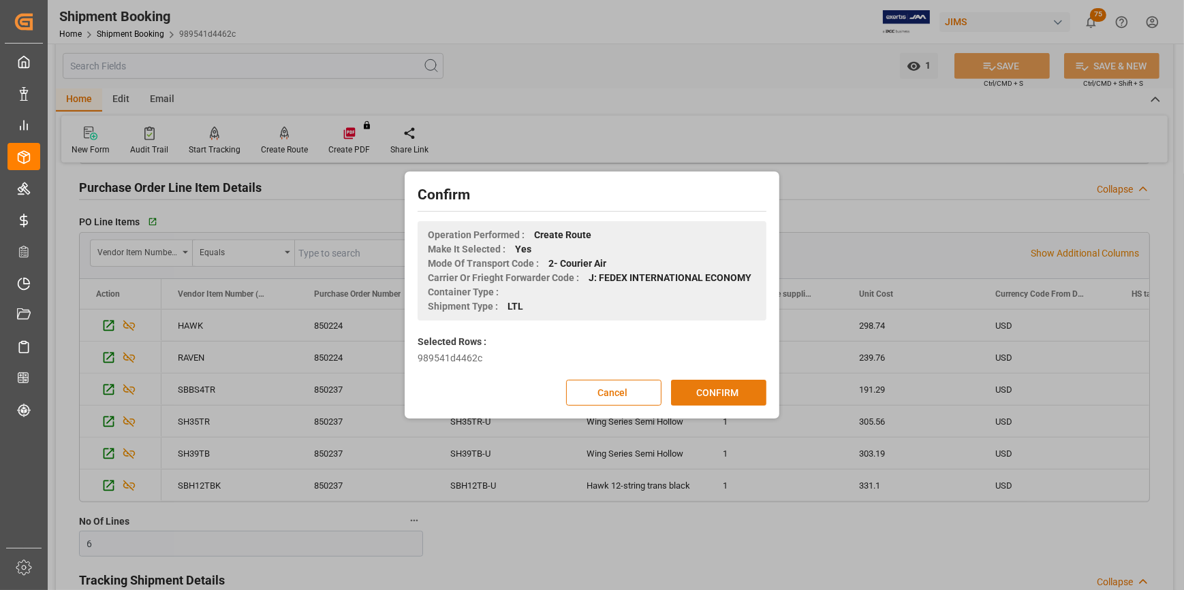
click at [708, 395] on button "CONFIRM" at bounding box center [718, 393] width 95 height 26
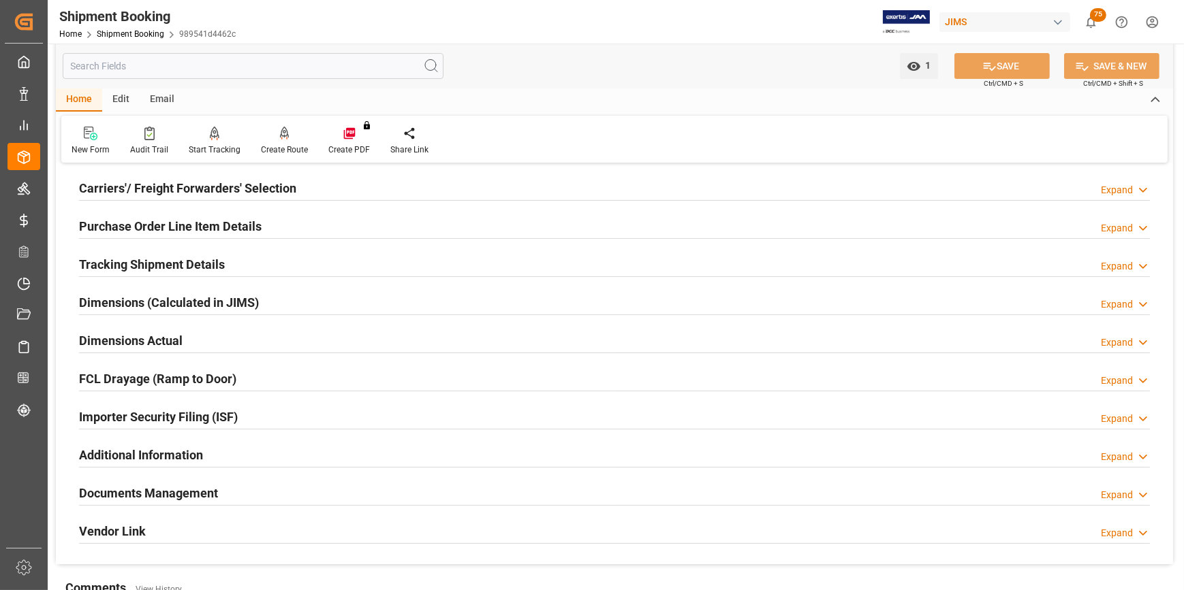
scroll to position [185, 0]
click at [181, 491] on h2 "Documents Management" at bounding box center [148, 492] width 139 height 18
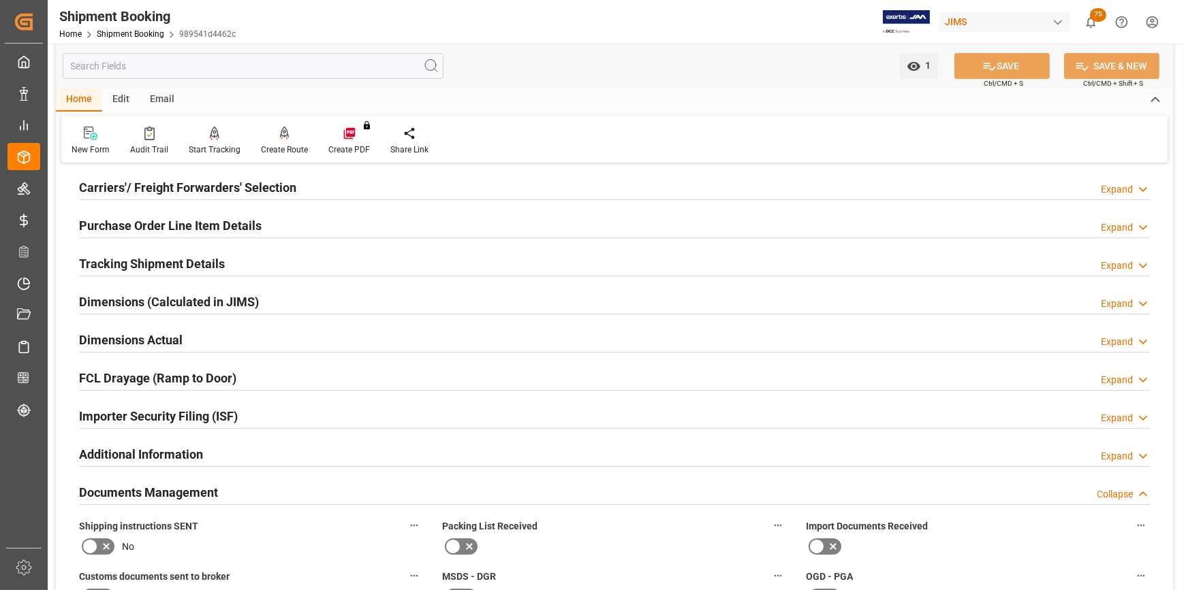
scroll to position [123, 0]
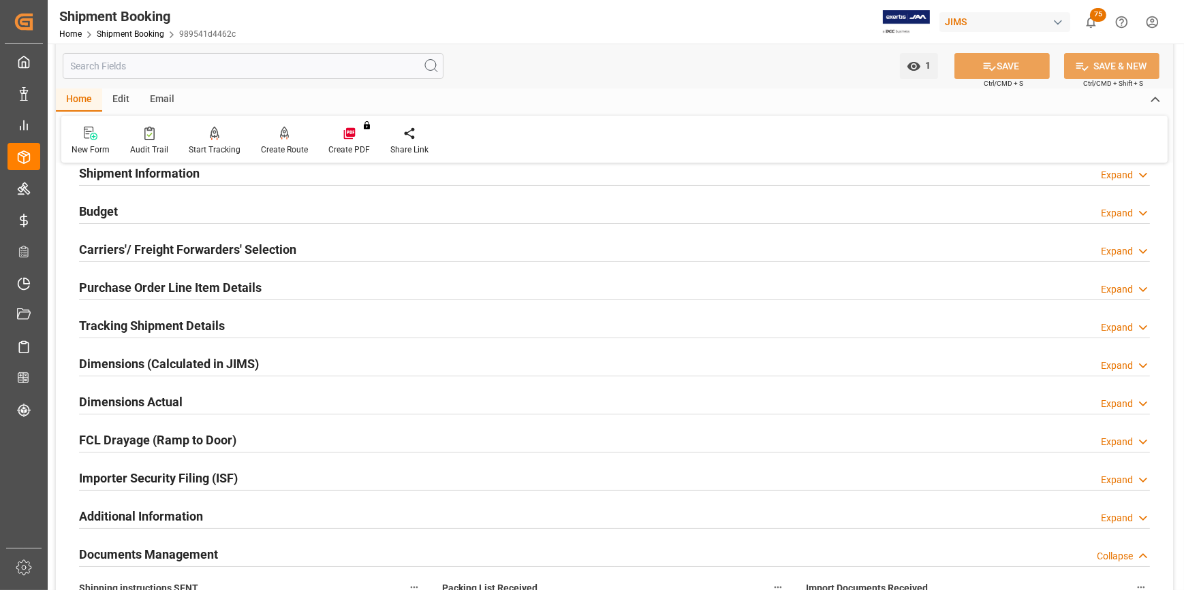
click at [170, 256] on h2 "Carriers'/ Freight Forwarders' Selection" at bounding box center [187, 249] width 217 height 18
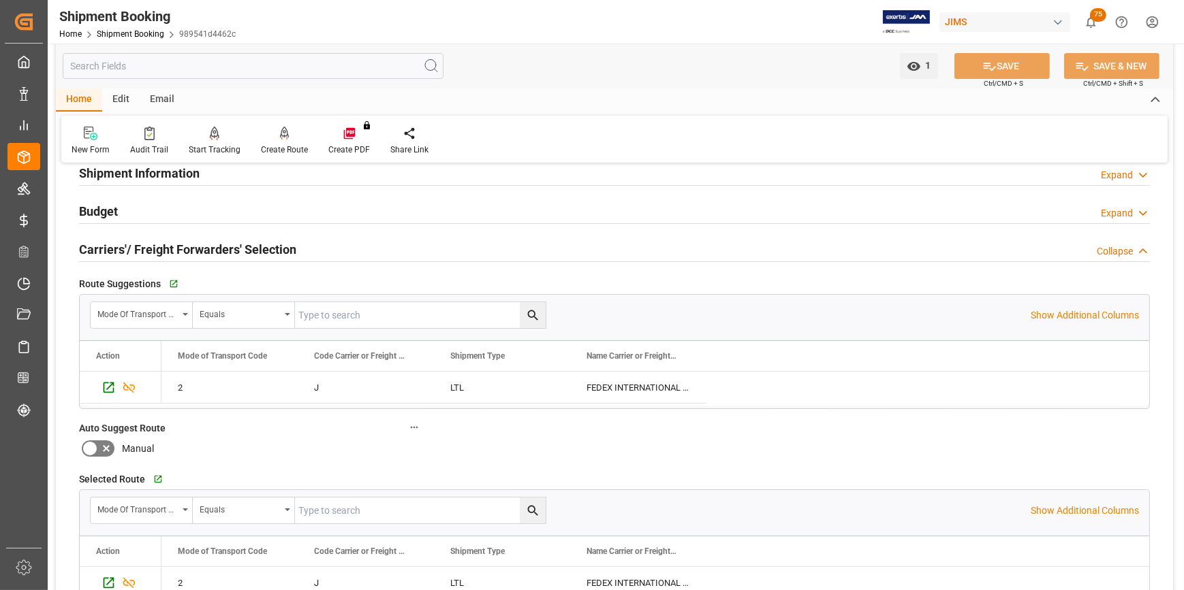
click at [121, 177] on h2 "Shipment Information" at bounding box center [139, 173] width 121 height 18
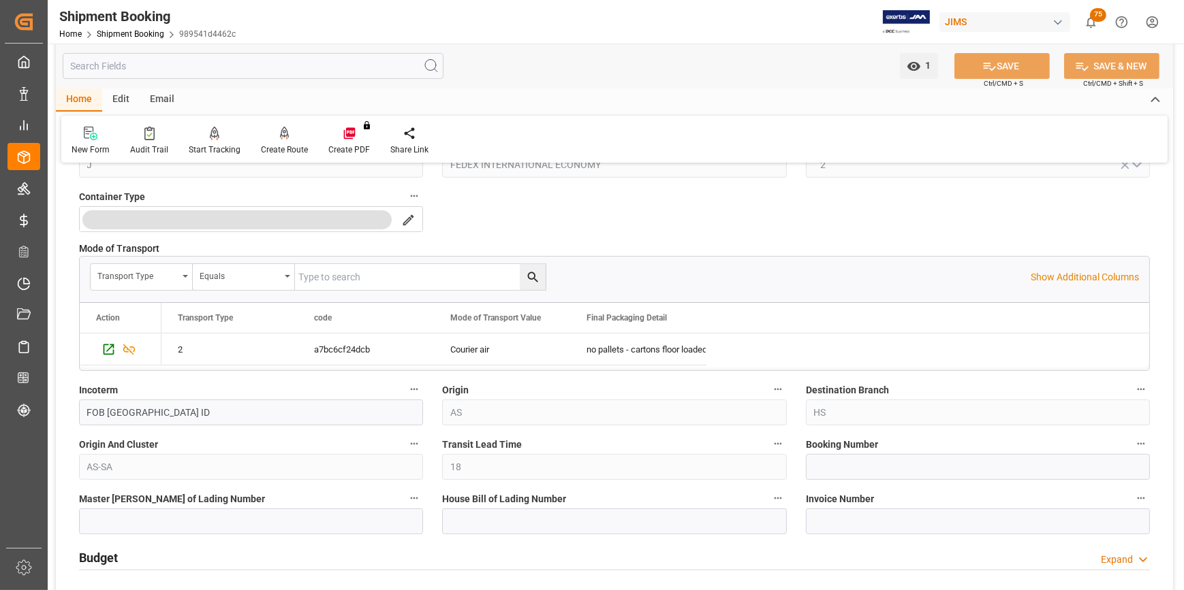
scroll to position [433, 0]
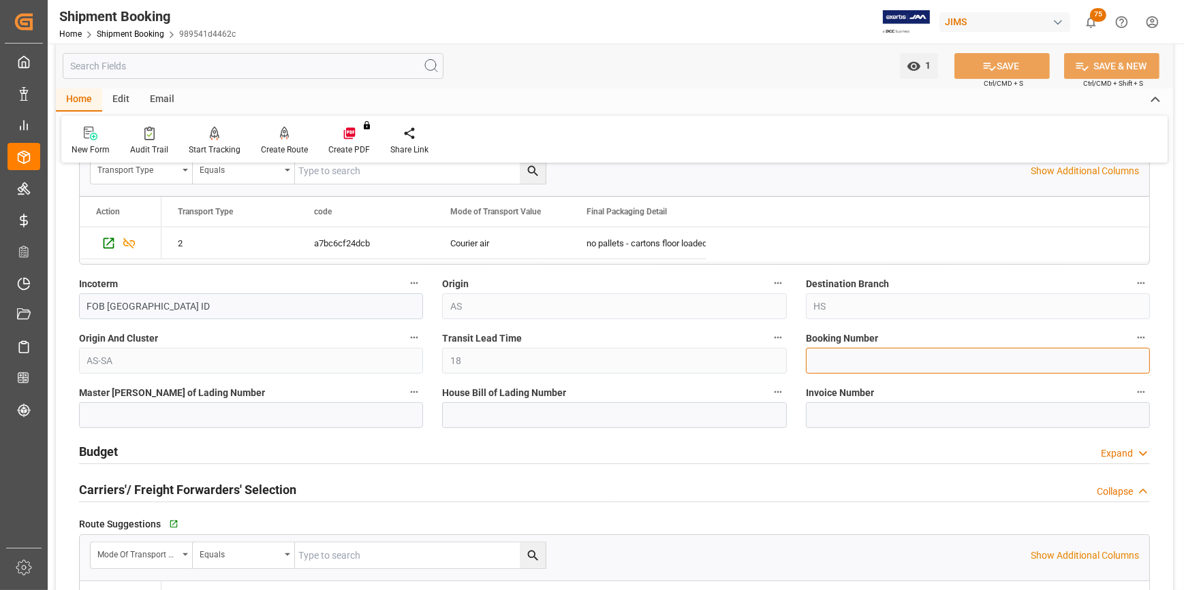
click at [872, 365] on input at bounding box center [978, 361] width 344 height 26
paste input "8840 0309 6570"
type input "8840 0309 6570"
click at [995, 63] on button "SAVE" at bounding box center [1001, 66] width 95 height 26
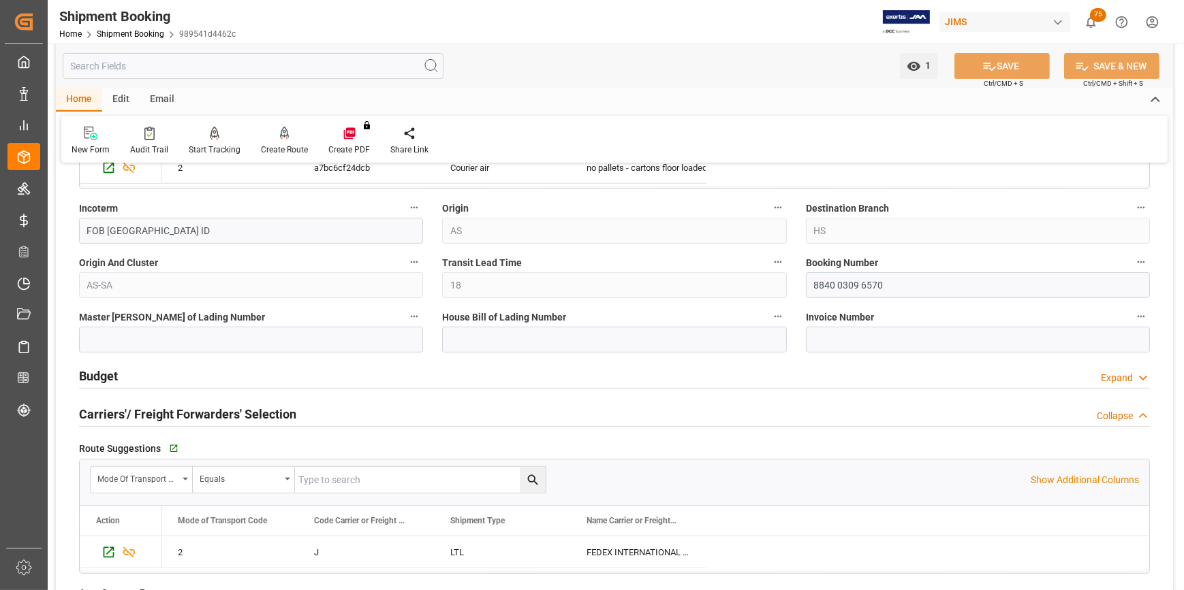
scroll to position [495, 0]
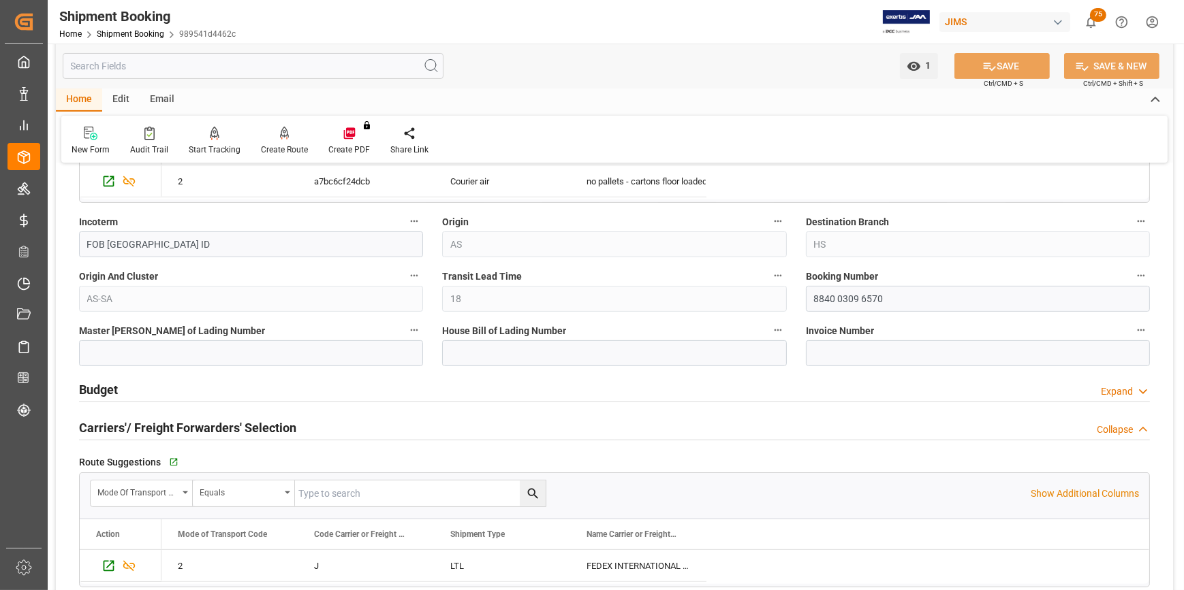
click at [93, 385] on h2 "Budget" at bounding box center [98, 390] width 39 height 18
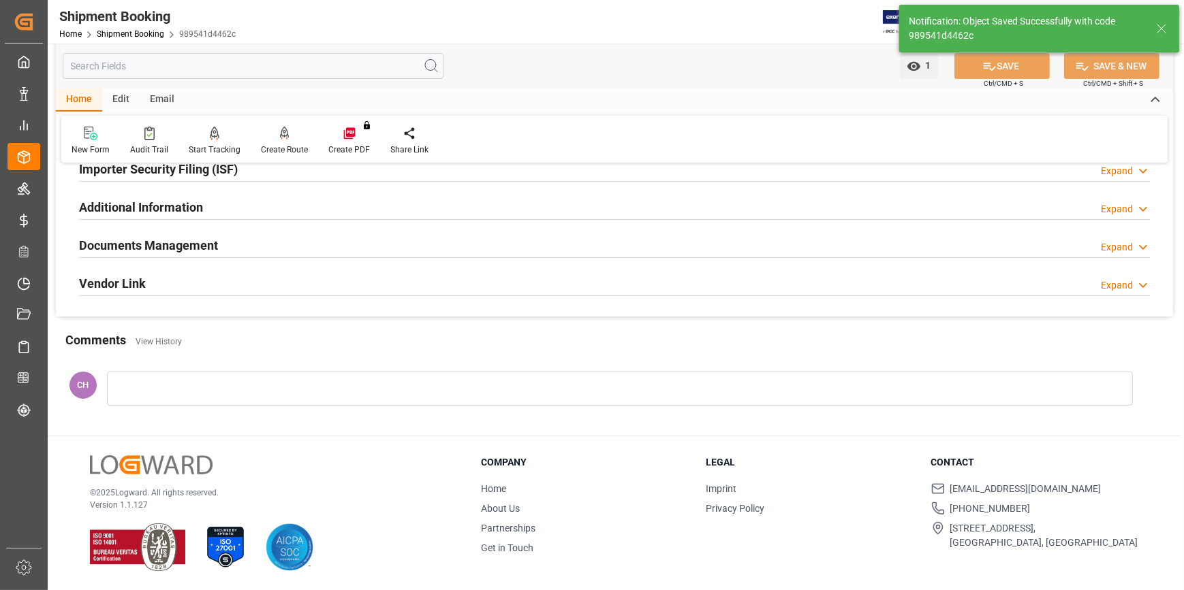
scroll to position [0, 0]
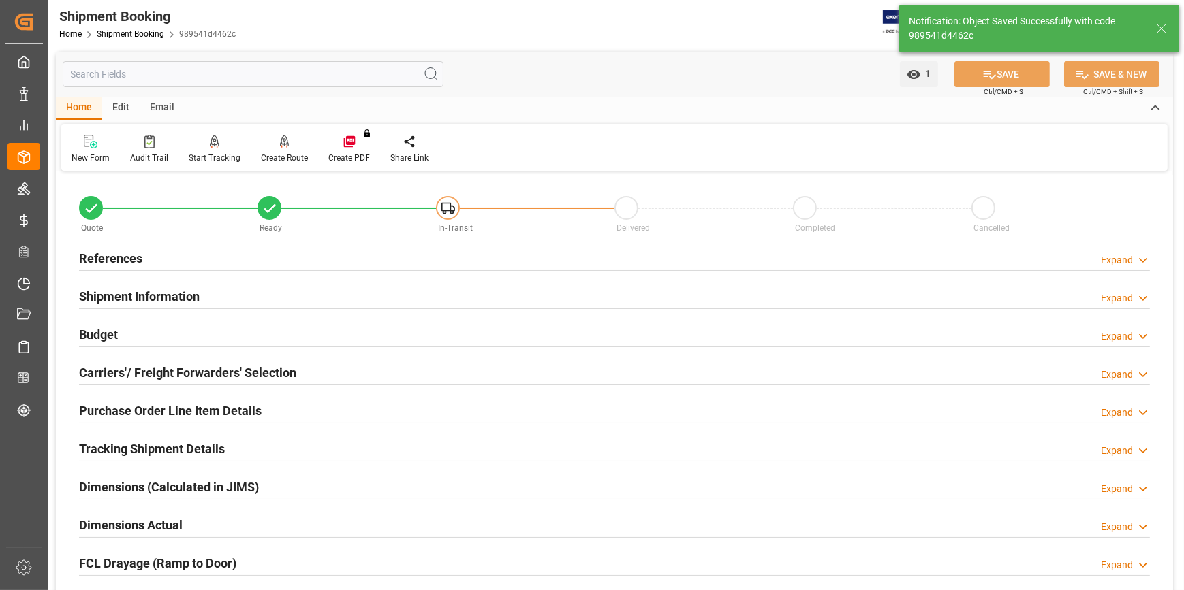
click at [118, 336] on div "Budget Expand" at bounding box center [614, 334] width 1071 height 26
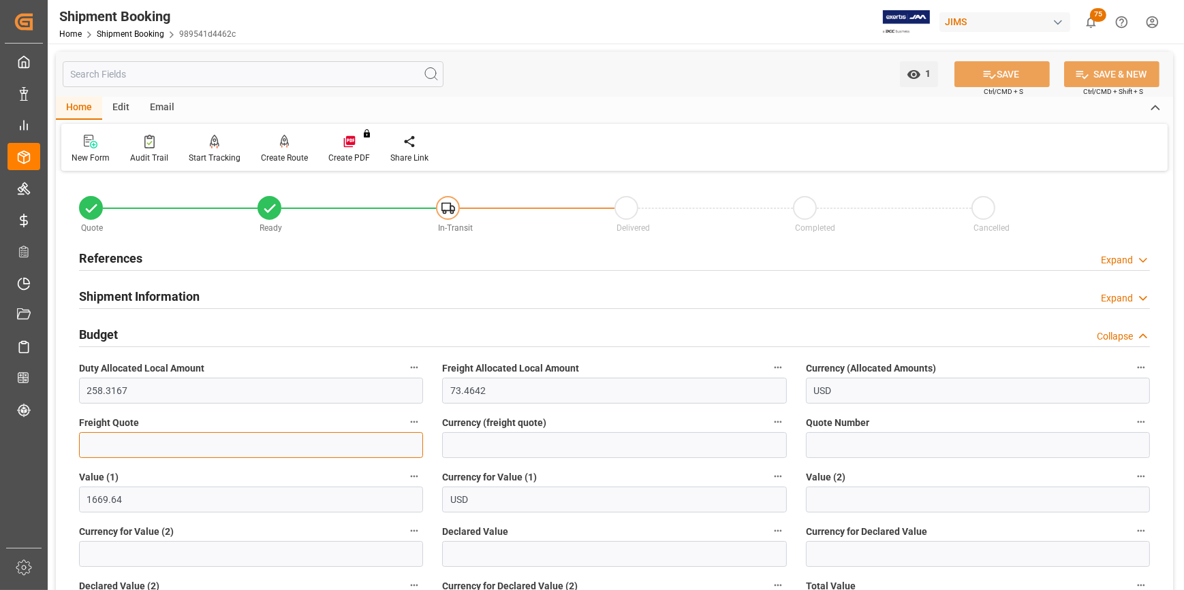
click at [113, 448] on input "text" at bounding box center [251, 445] width 344 height 26
type input "540"
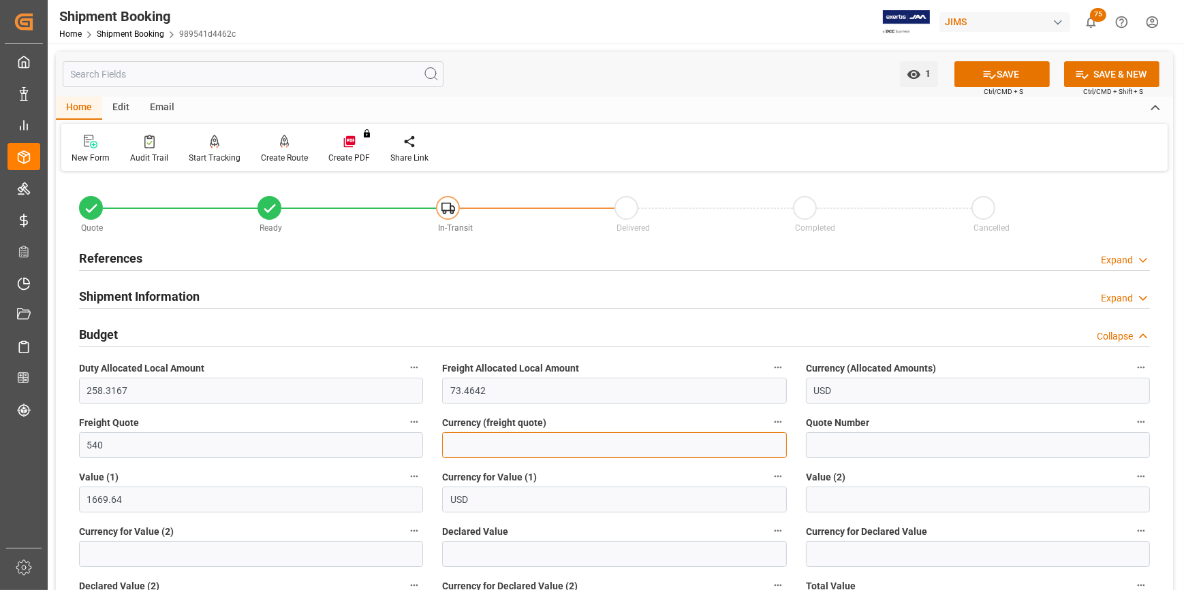
click at [484, 451] on input at bounding box center [614, 445] width 344 height 26
type input "USD"
click at [1014, 73] on button "SAVE" at bounding box center [1001, 74] width 95 height 26
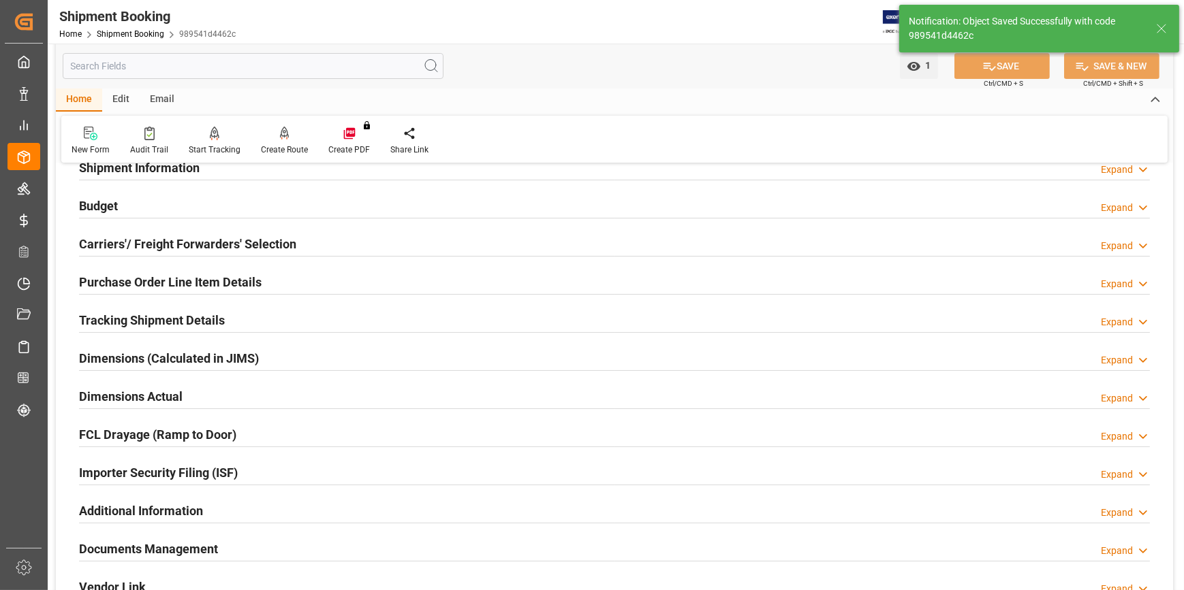
scroll to position [123, 0]
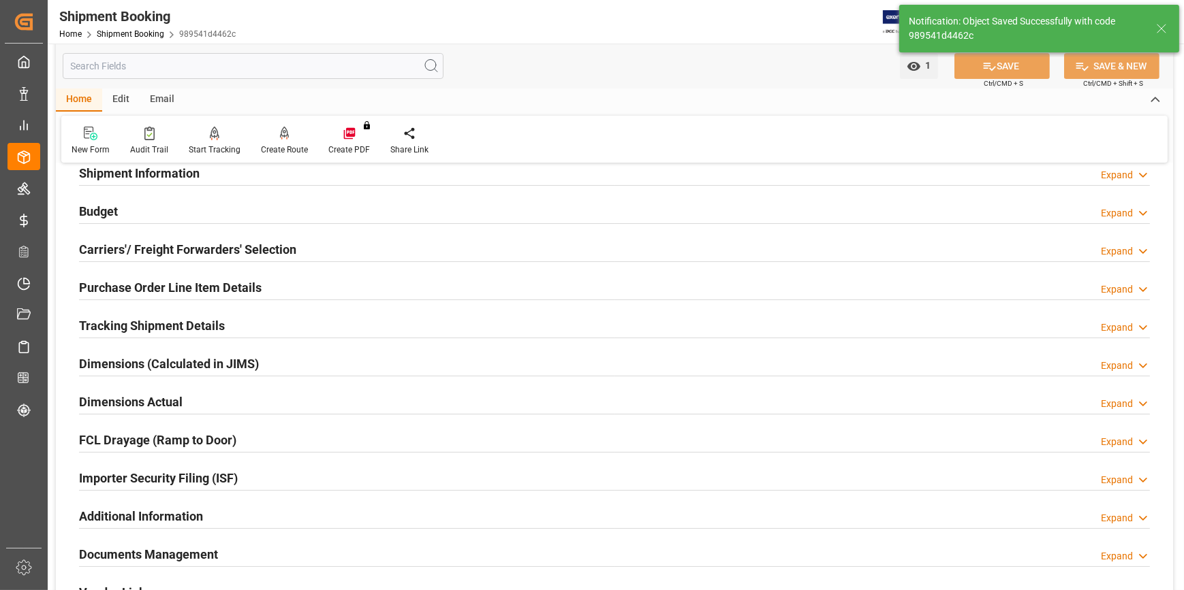
click at [136, 326] on h2 "Tracking Shipment Details" at bounding box center [152, 326] width 146 height 18
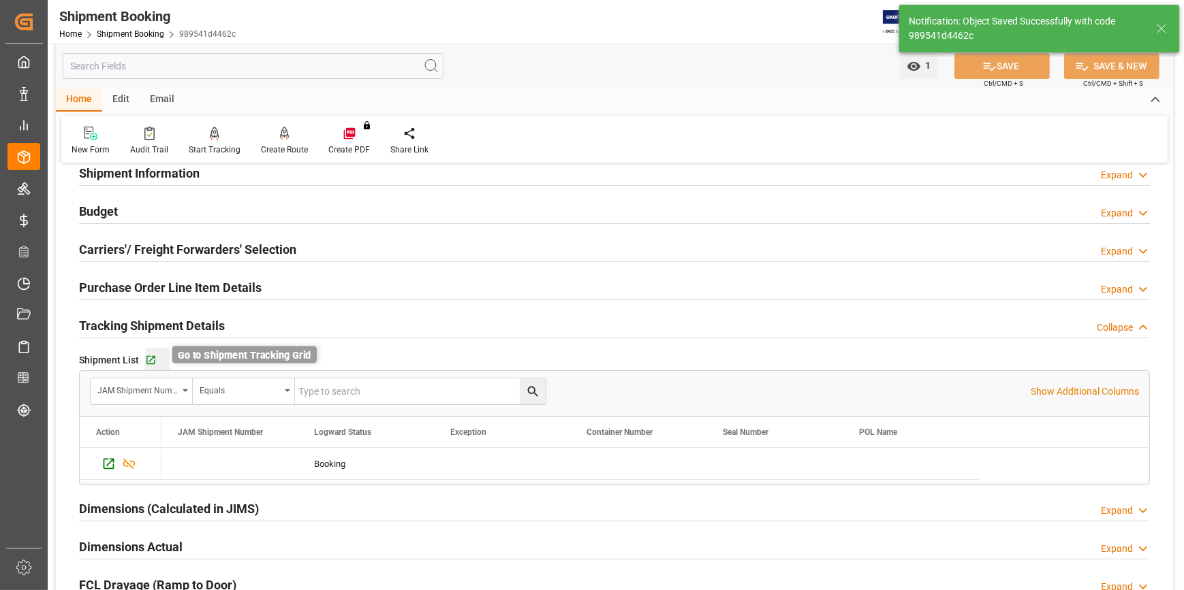
click at [148, 362] on icon "button" at bounding box center [151, 361] width 12 height 12
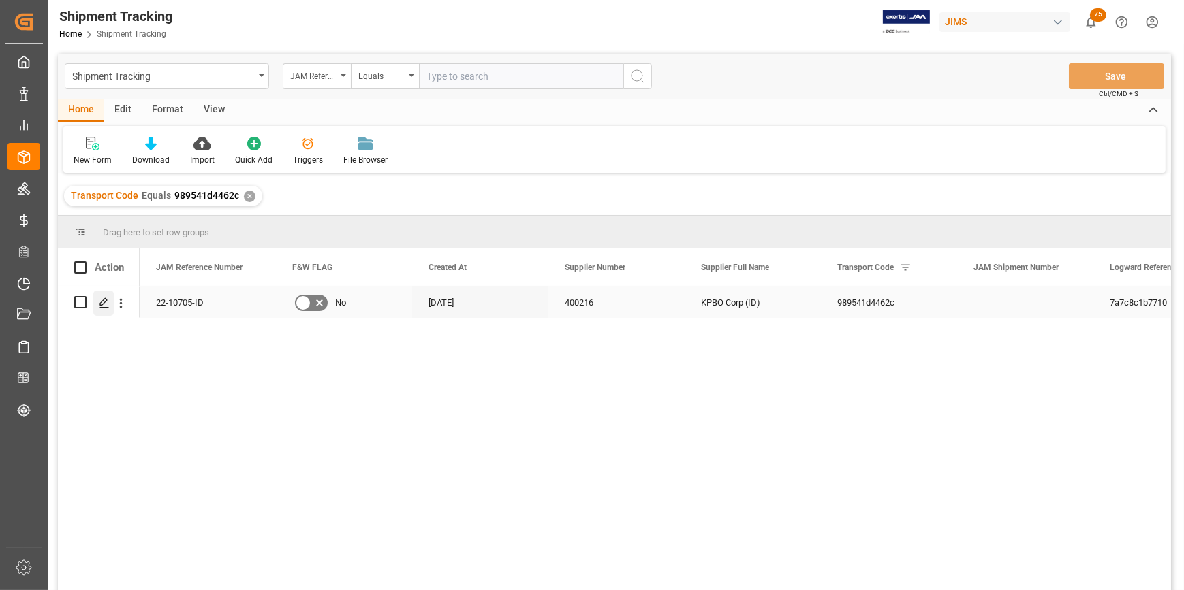
click at [106, 301] on icon "Press SPACE to select this row." at bounding box center [104, 303] width 11 height 11
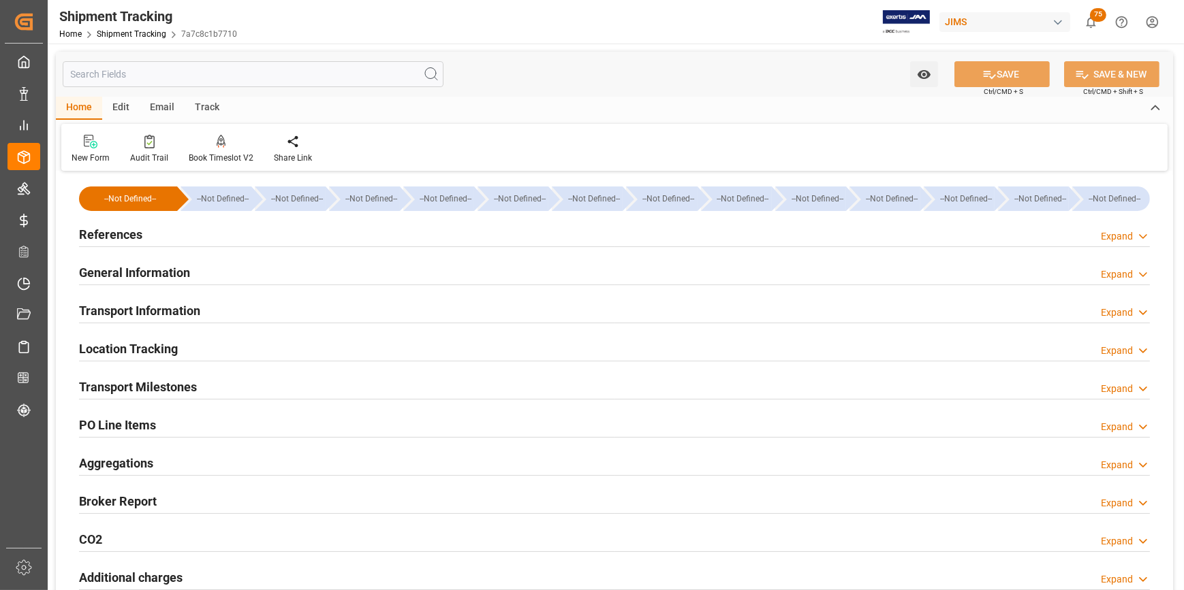
click at [136, 272] on h2 "General Information" at bounding box center [134, 273] width 111 height 18
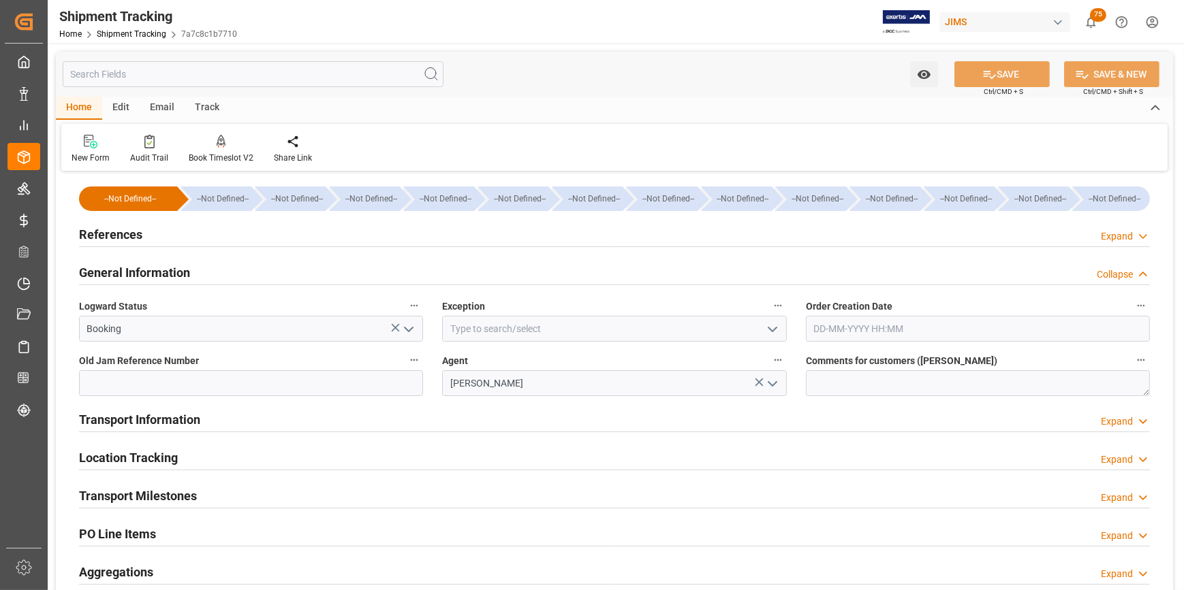
click at [147, 415] on h2 "Transport Information" at bounding box center [139, 420] width 121 height 18
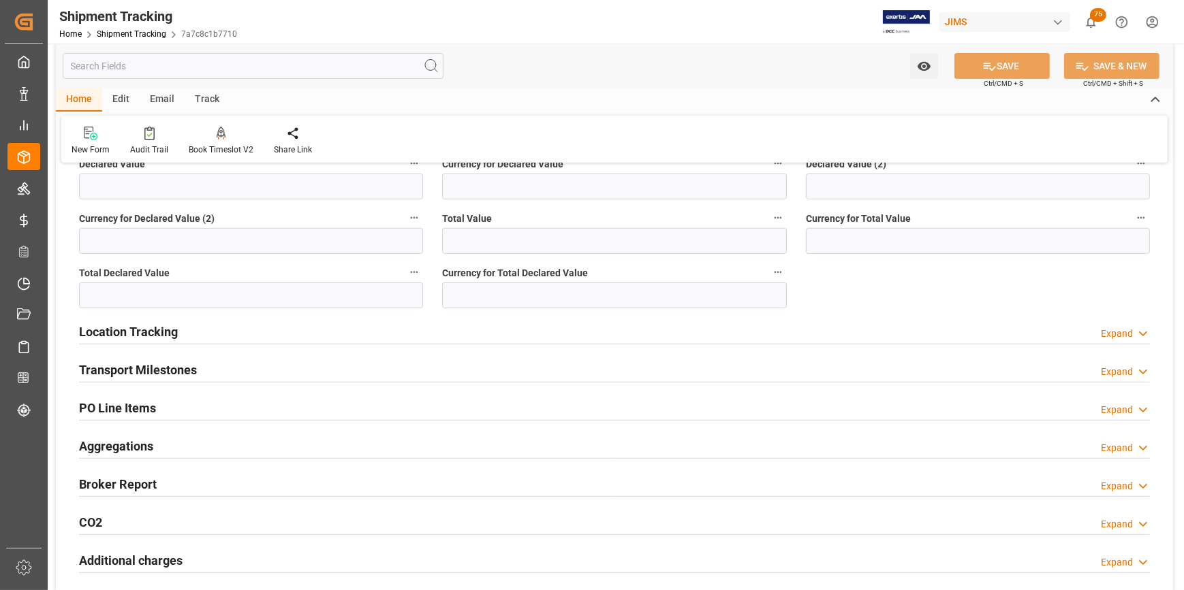
scroll to position [619, 0]
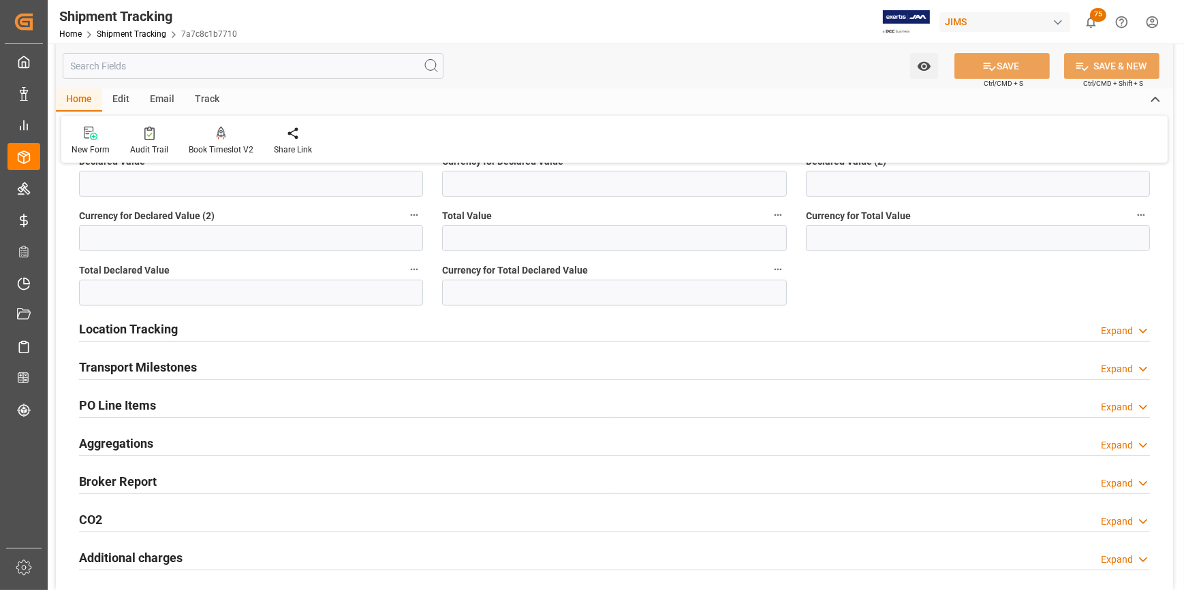
click at [129, 370] on h2 "Transport Milestones" at bounding box center [138, 367] width 118 height 18
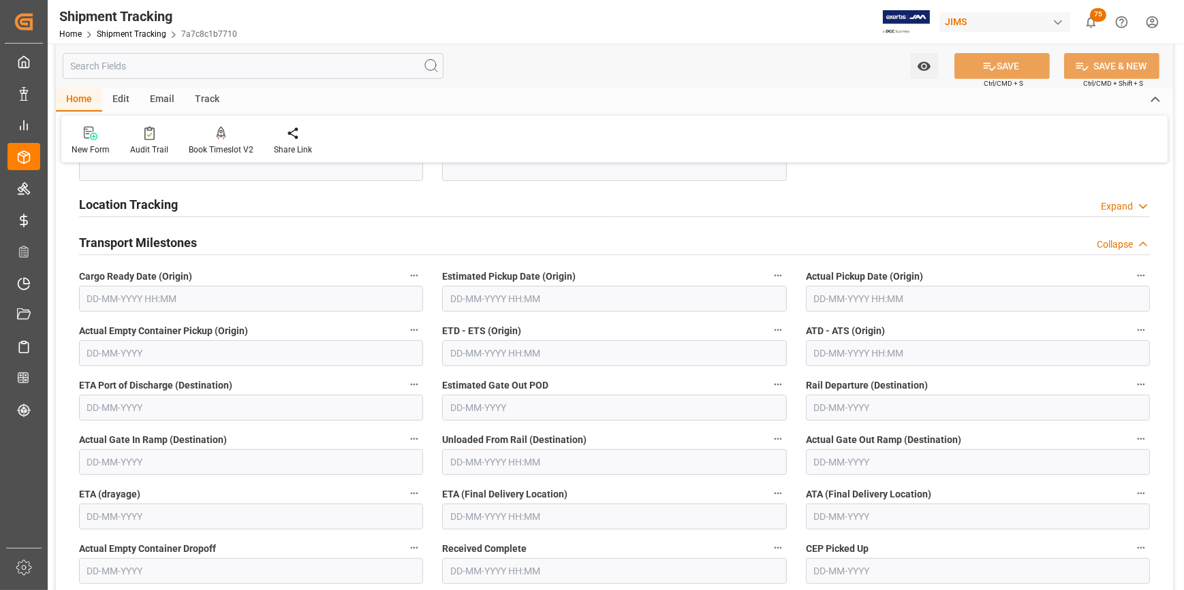
scroll to position [742, 0]
click at [828, 306] on input "text" at bounding box center [978, 300] width 344 height 26
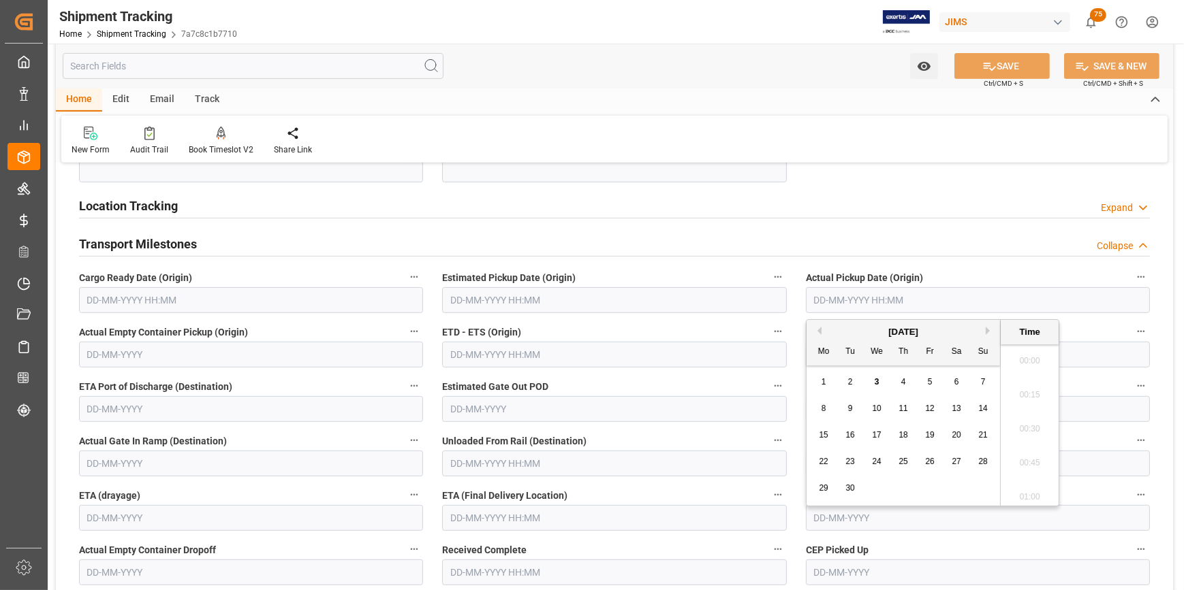
scroll to position [1332, 0]
click at [823, 379] on span "1" at bounding box center [823, 382] width 5 height 10
type input "[DATE] 00:00"
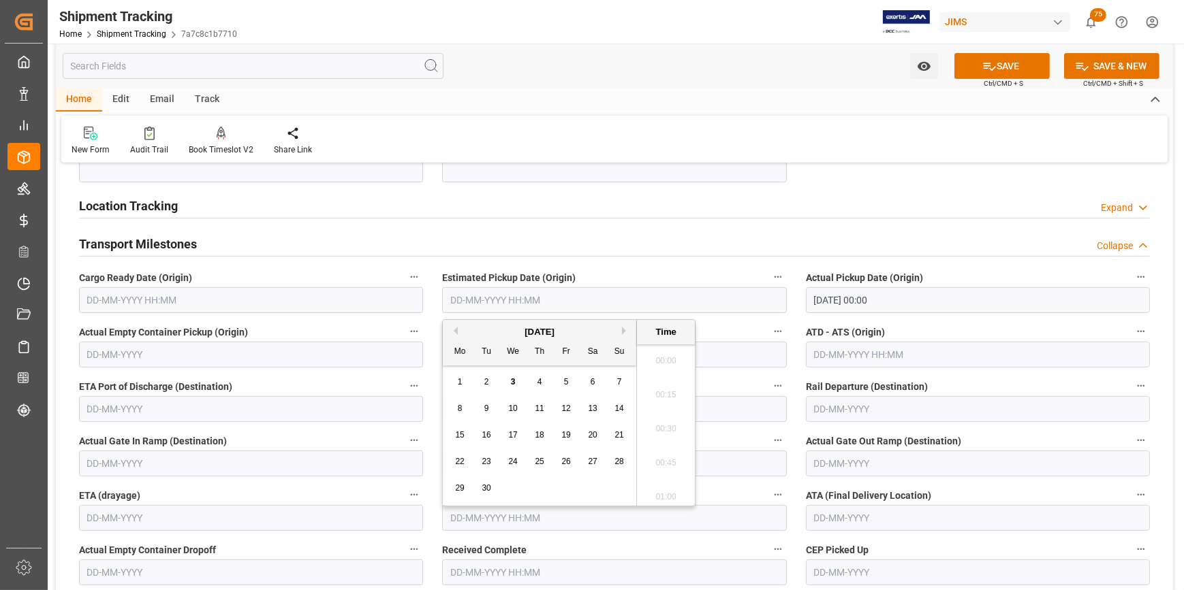
click at [513, 298] on input "text" at bounding box center [614, 300] width 344 height 26
click at [460, 379] on span "1" at bounding box center [460, 382] width 5 height 10
type input "[DATE] 00:00"
click at [139, 305] on input "text" at bounding box center [251, 300] width 344 height 26
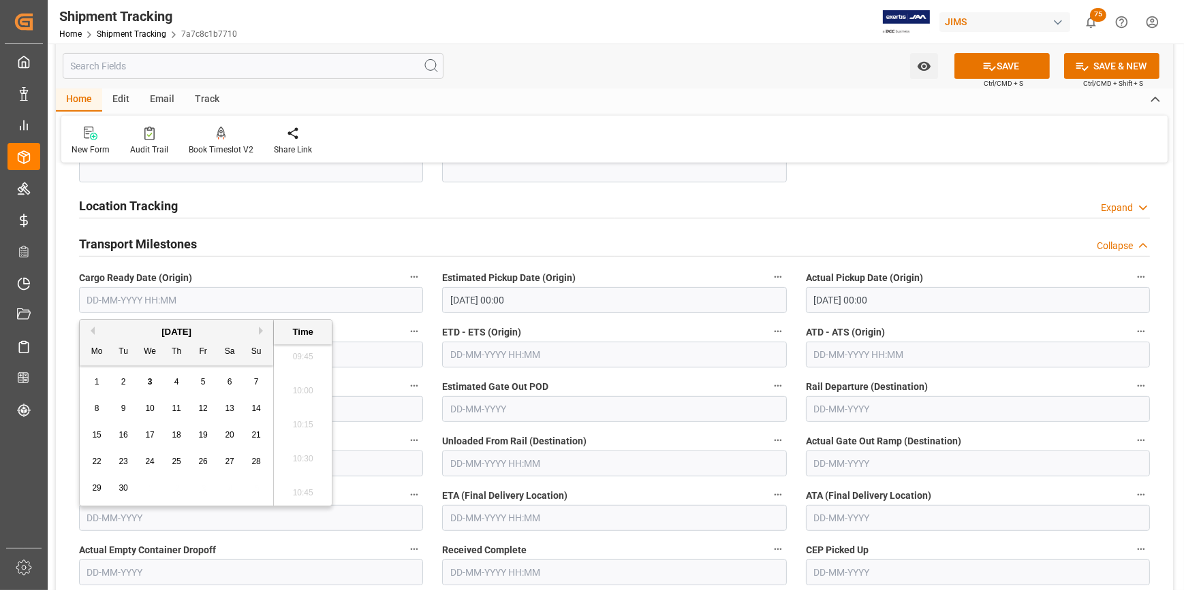
click at [93, 332] on button "Previous Month" at bounding box center [90, 331] width 8 height 8
click at [90, 333] on button "Previous Month" at bounding box center [90, 331] width 8 height 8
click at [197, 466] on div "25" at bounding box center [203, 462] width 17 height 16
type input "[DATE] 00:00"
click at [428, 227] on div "Transport Milestones Collapse" at bounding box center [614, 244] width 1090 height 38
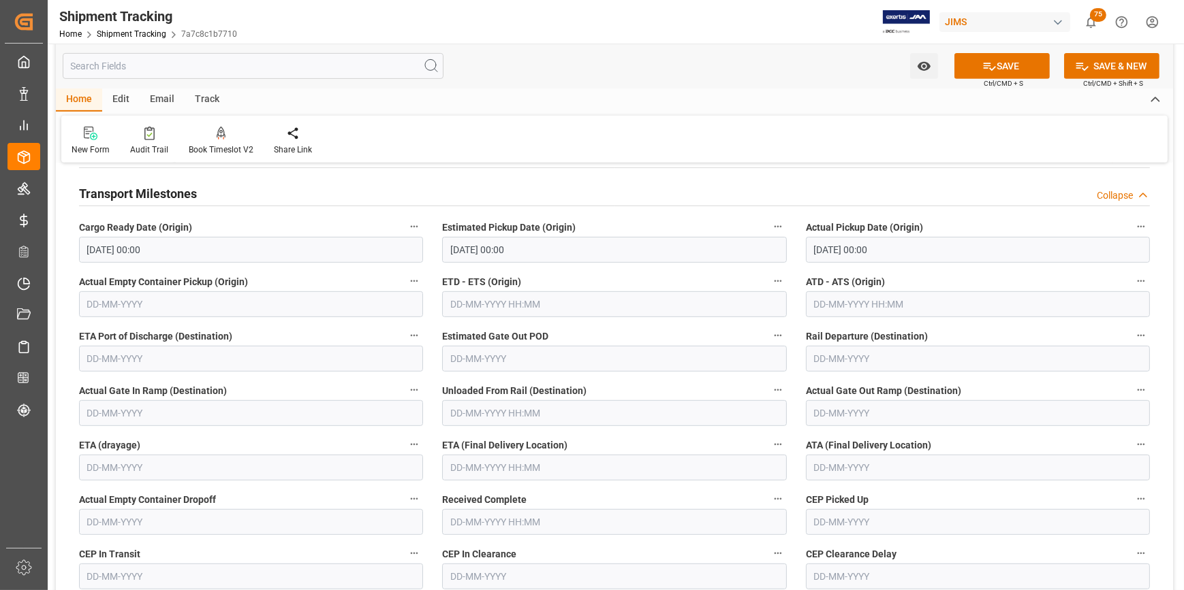
scroll to position [866, 0]
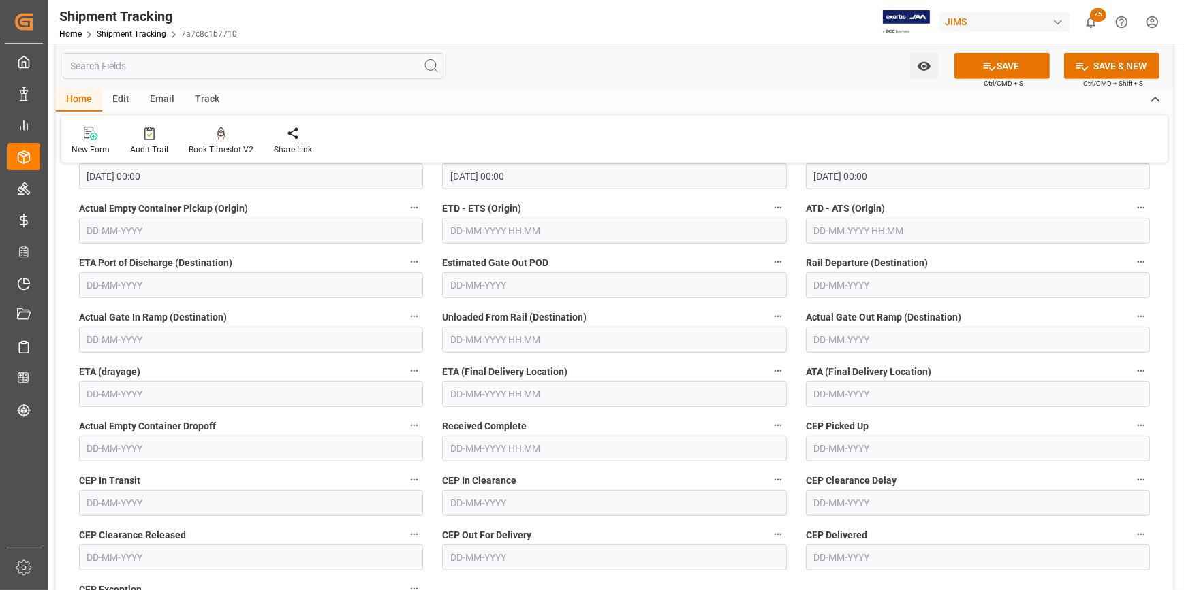
click at [479, 394] on input "text" at bounding box center [614, 394] width 344 height 26
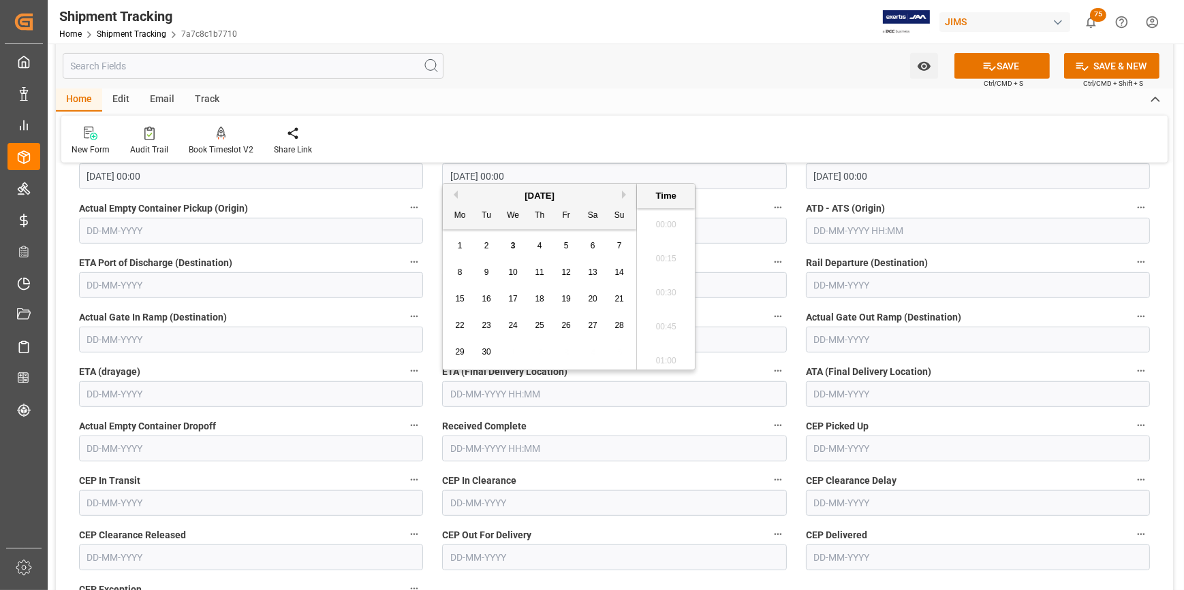
scroll to position [1332, 0]
click at [538, 274] on span "11" at bounding box center [539, 273] width 9 height 10
type input "[DATE] 00:00"
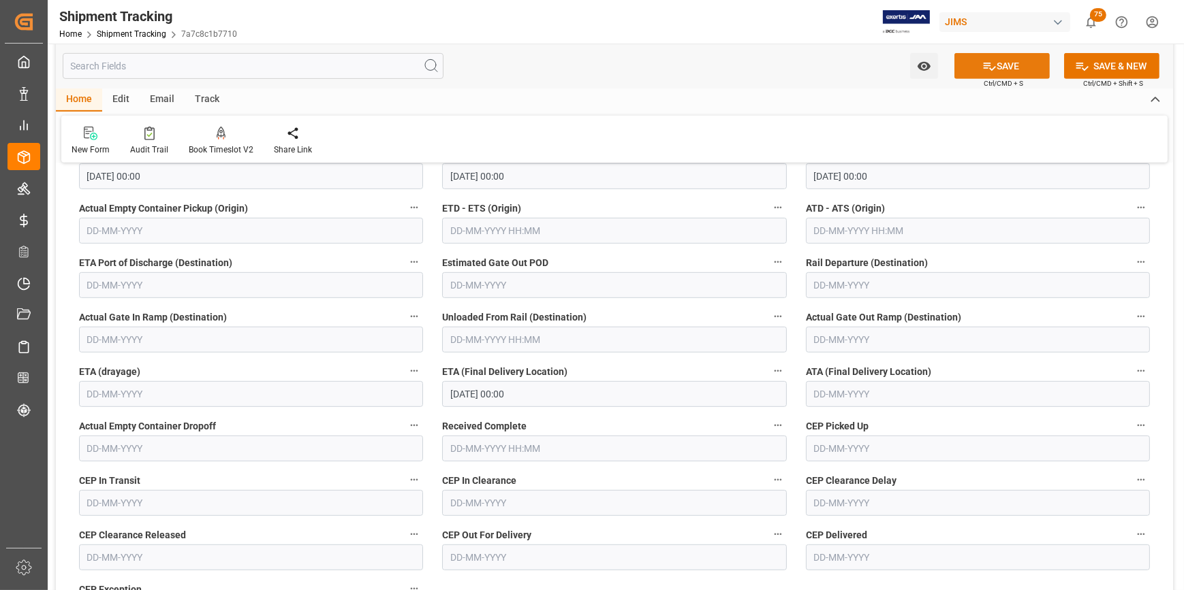
click at [987, 69] on icon at bounding box center [989, 66] width 14 height 14
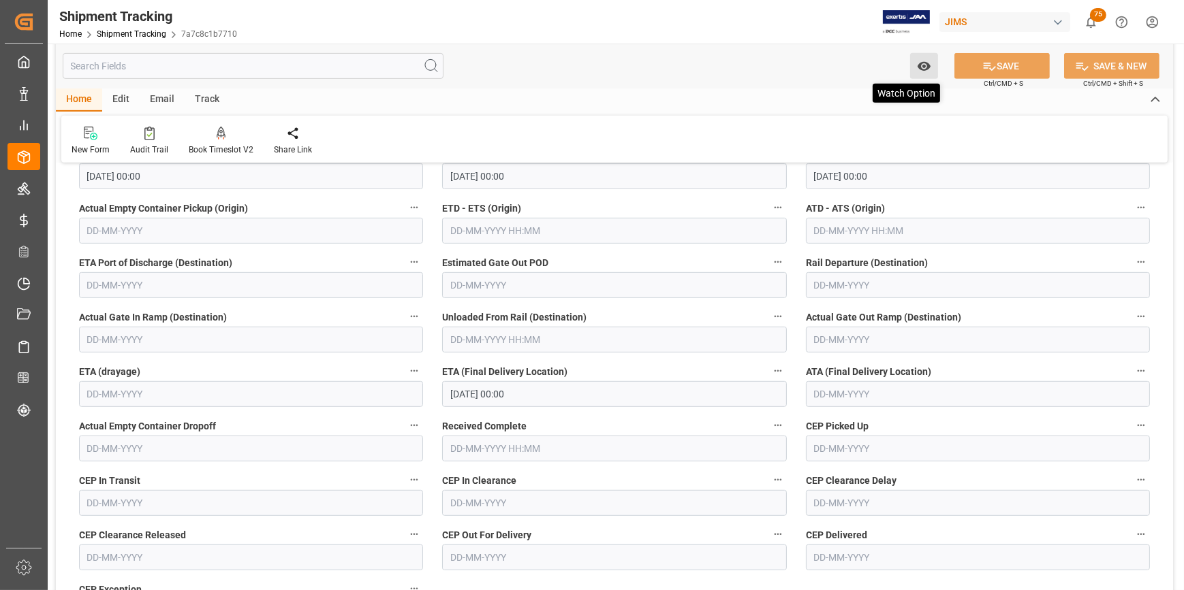
click at [926, 65] on icon "open menu" at bounding box center [923, 66] width 13 height 9
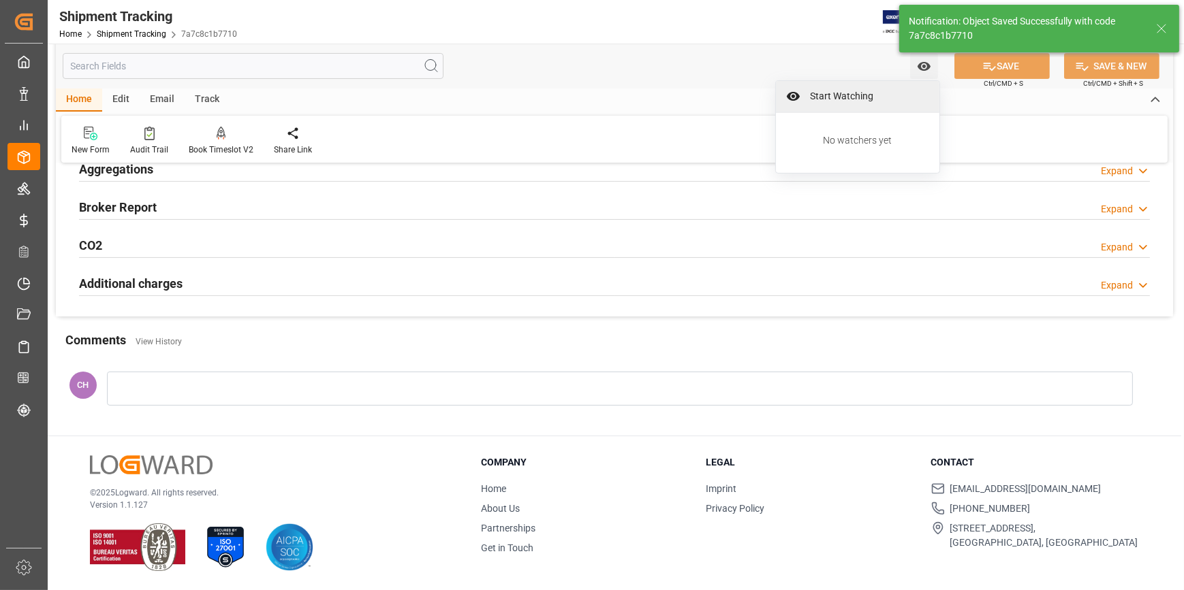
scroll to position [267, 0]
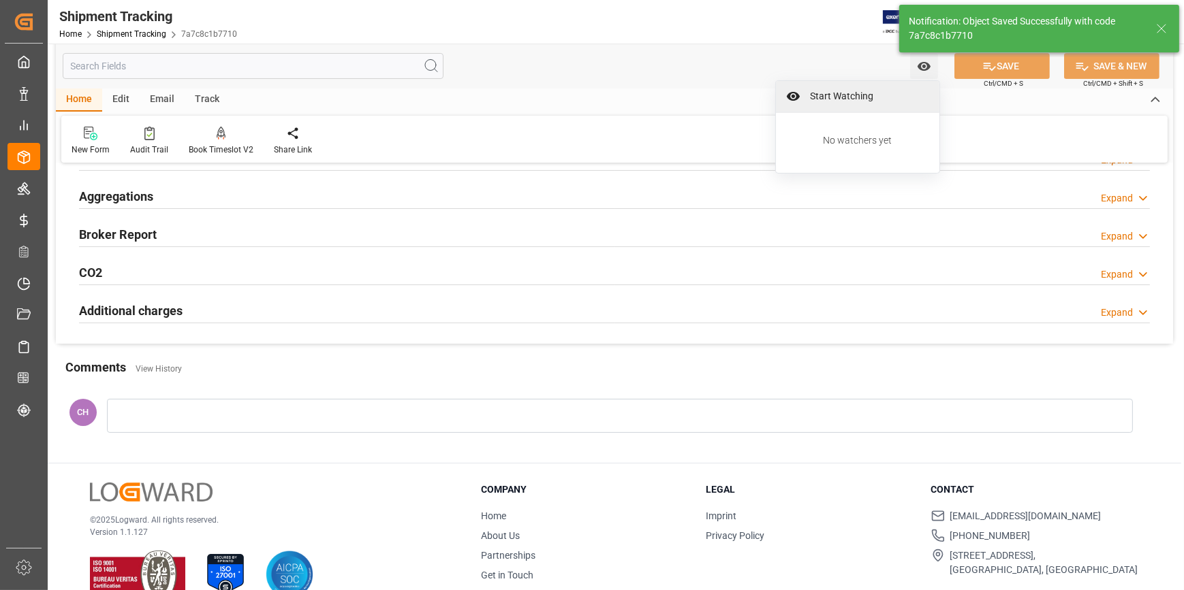
click at [835, 101] on span "Start Watching" at bounding box center [867, 96] width 124 height 14
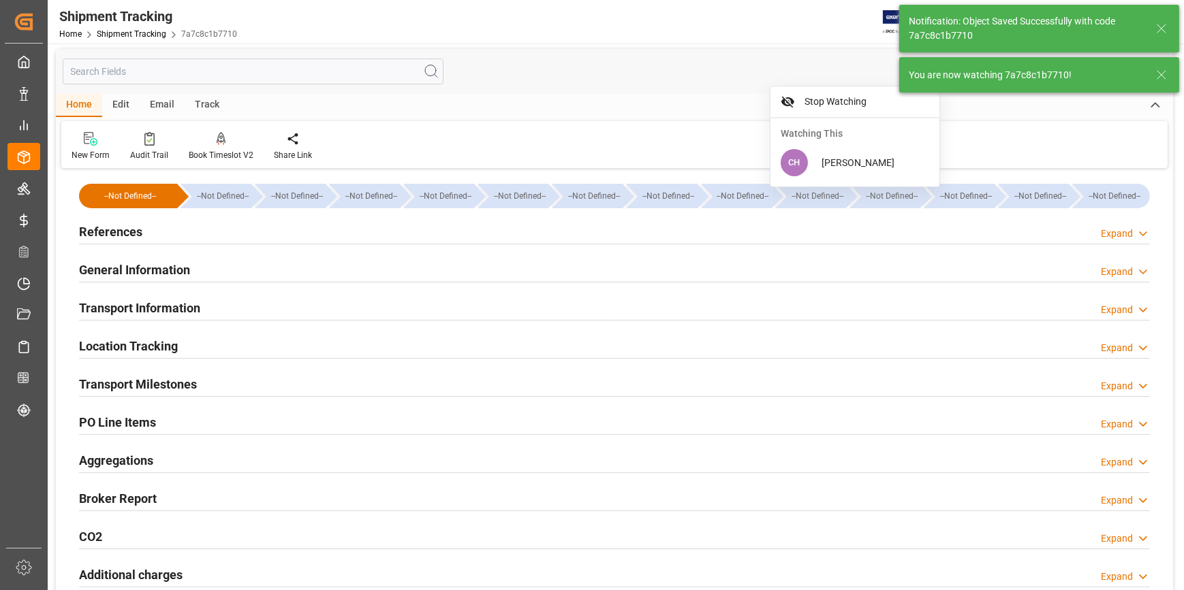
scroll to position [0, 0]
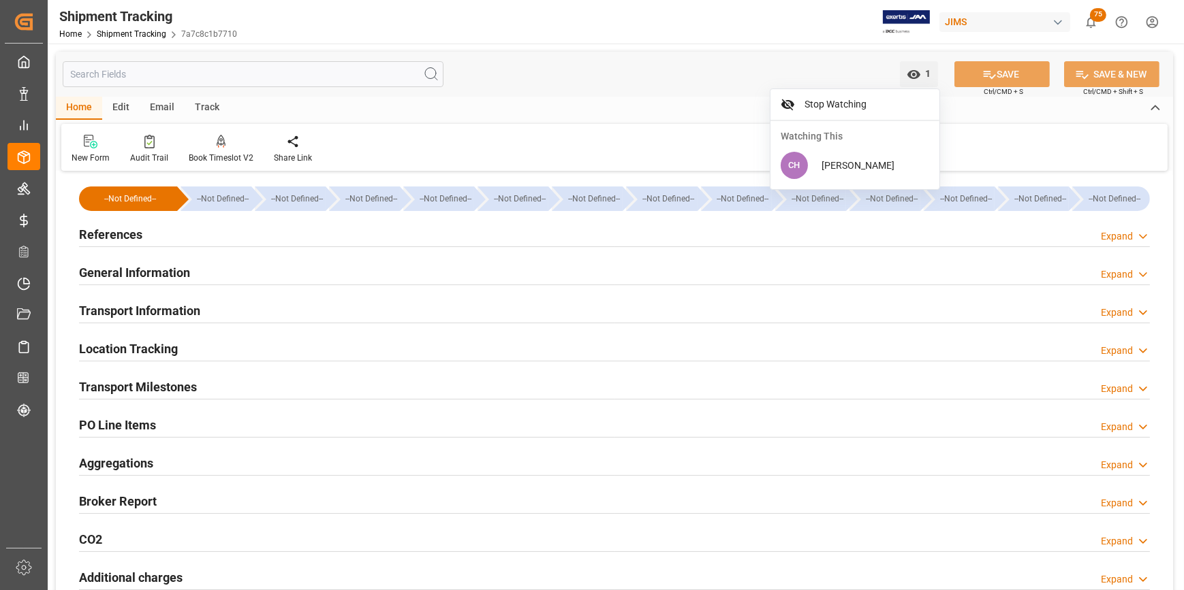
click at [123, 274] on h2 "General Information" at bounding box center [134, 273] width 111 height 18
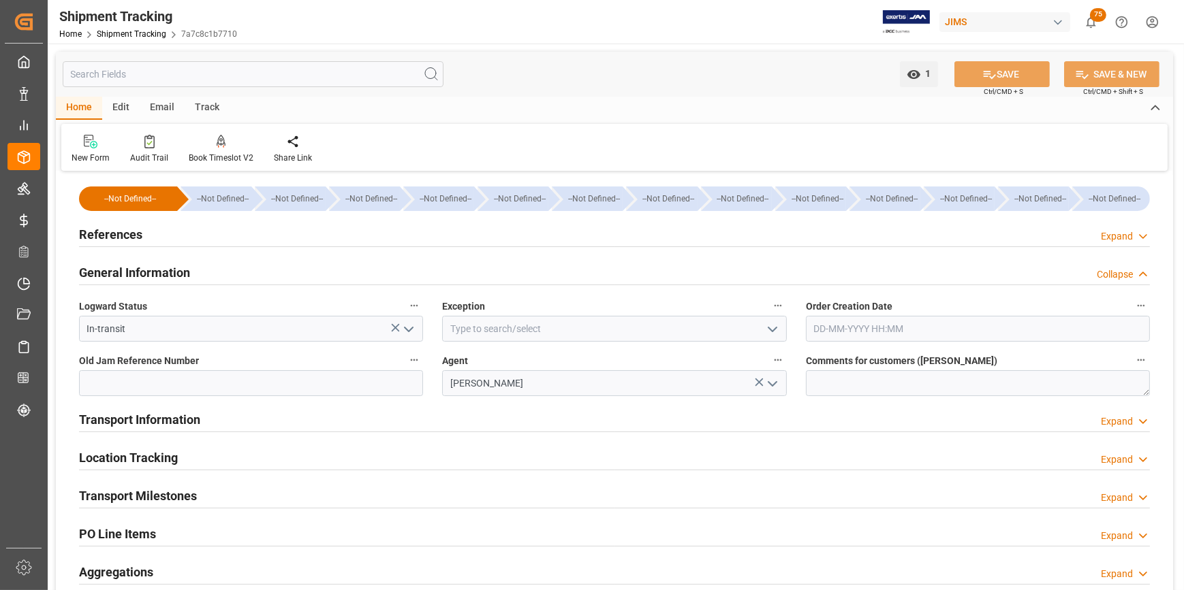
click at [138, 415] on h2 "Transport Information" at bounding box center [139, 420] width 121 height 18
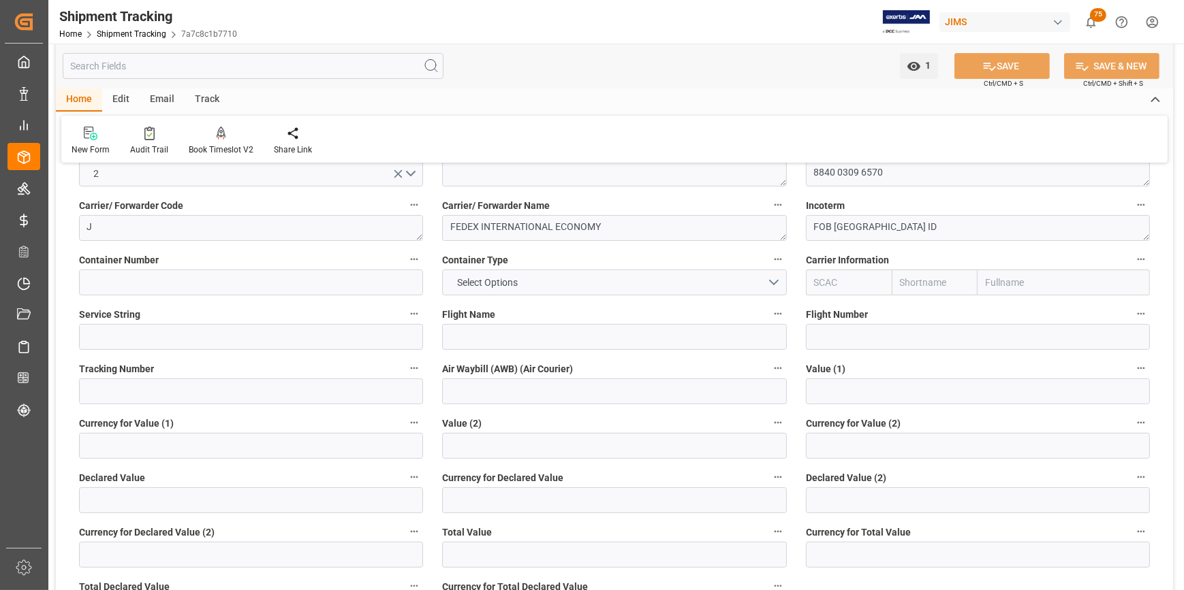
scroll to position [309, 0]
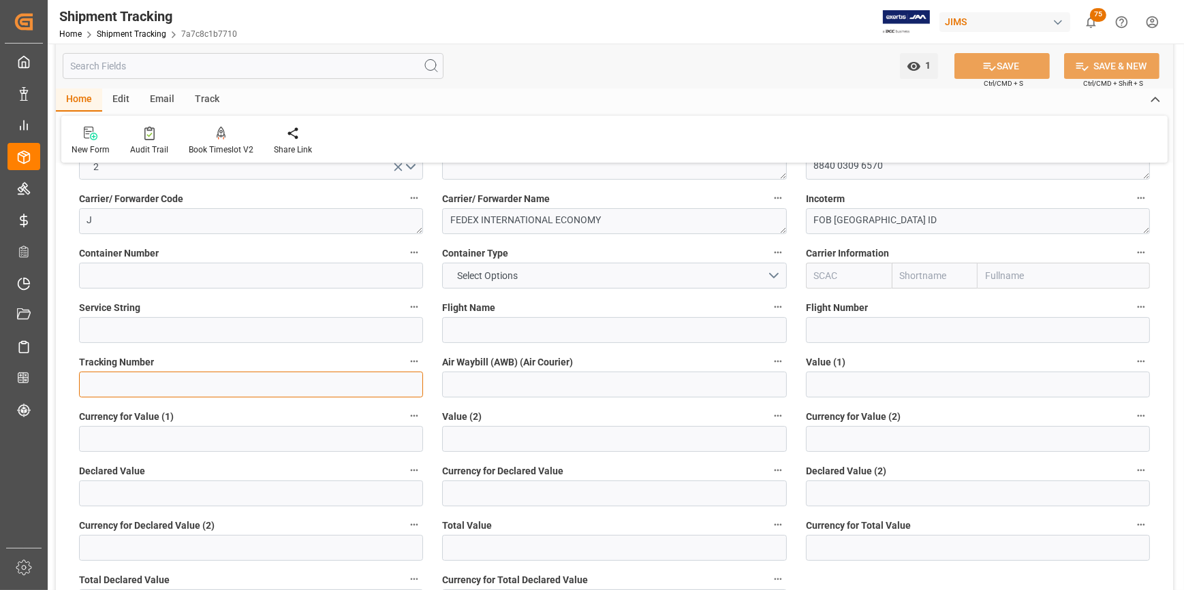
click at [219, 381] on input at bounding box center [251, 385] width 344 height 26
paste input "884003096570"
type input "884003096570"
click at [641, 409] on label "Value (2)" at bounding box center [614, 416] width 344 height 19
click at [769, 409] on button "Value (2)" at bounding box center [778, 416] width 18 height 18
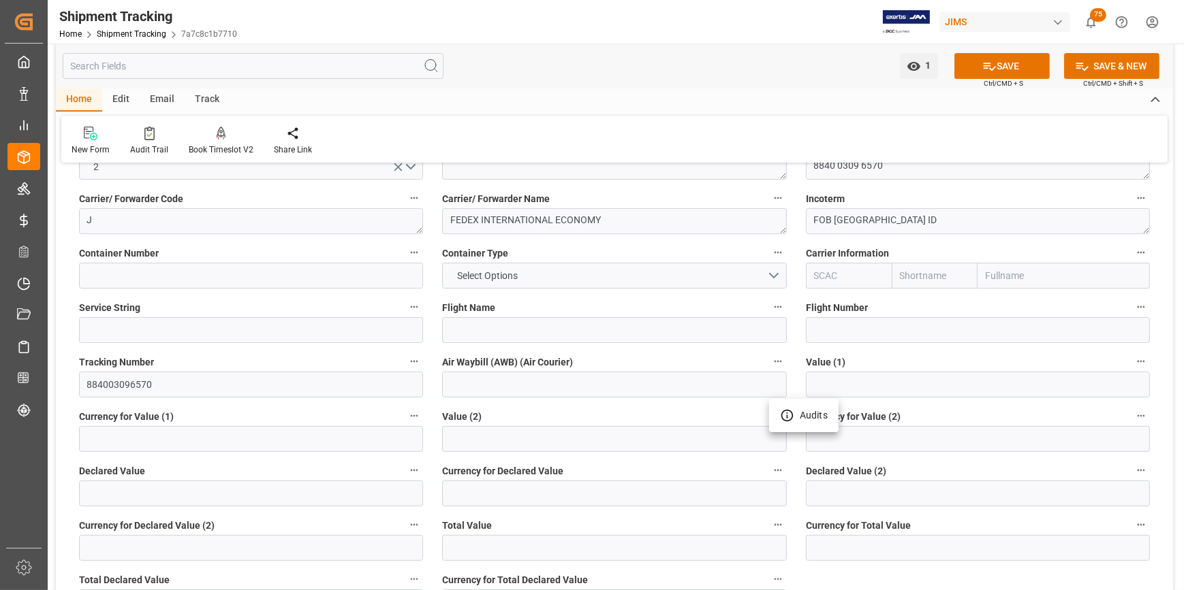
click at [1026, 65] on div at bounding box center [592, 295] width 1184 height 590
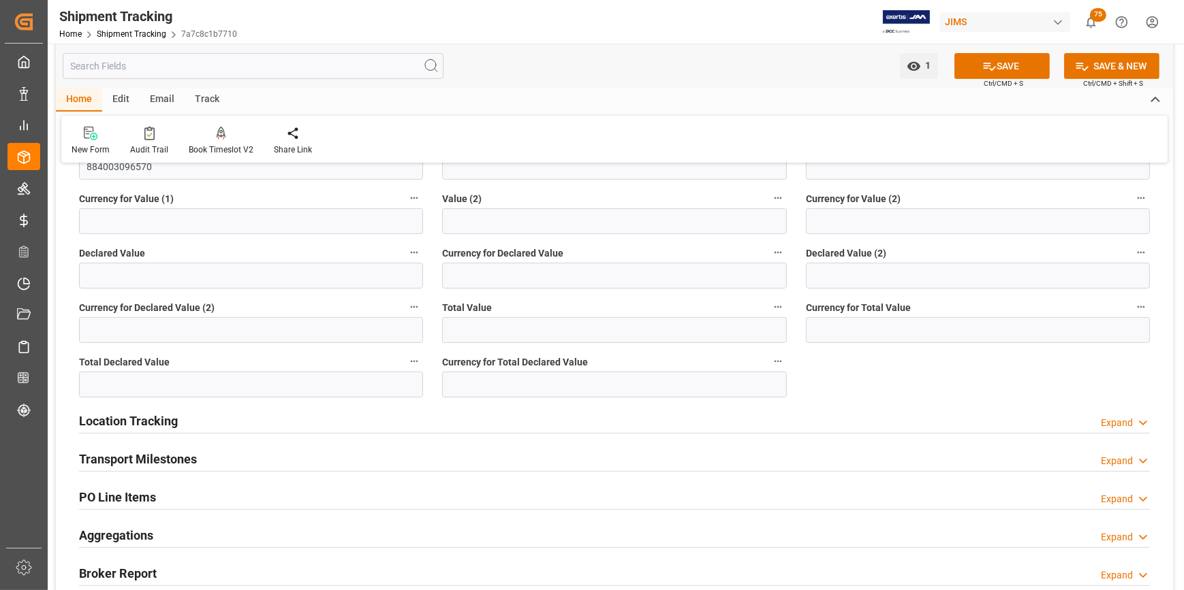
scroll to position [520, 0]
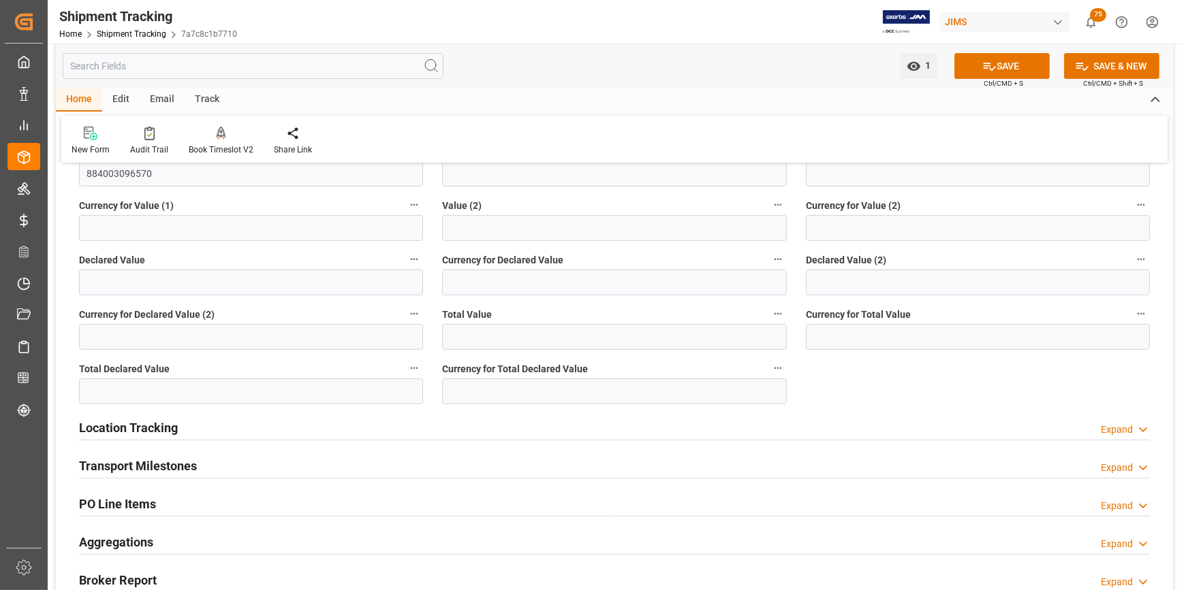
click at [197, 460] on div "Transport Milestones Expand" at bounding box center [614, 465] width 1071 height 26
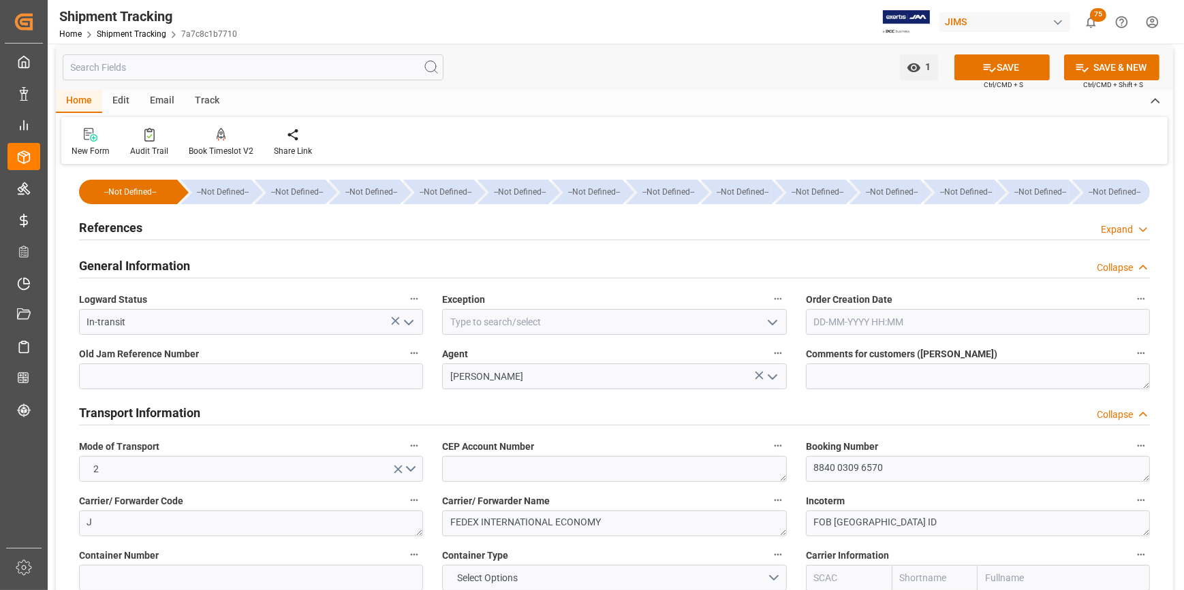
scroll to position [0, 0]
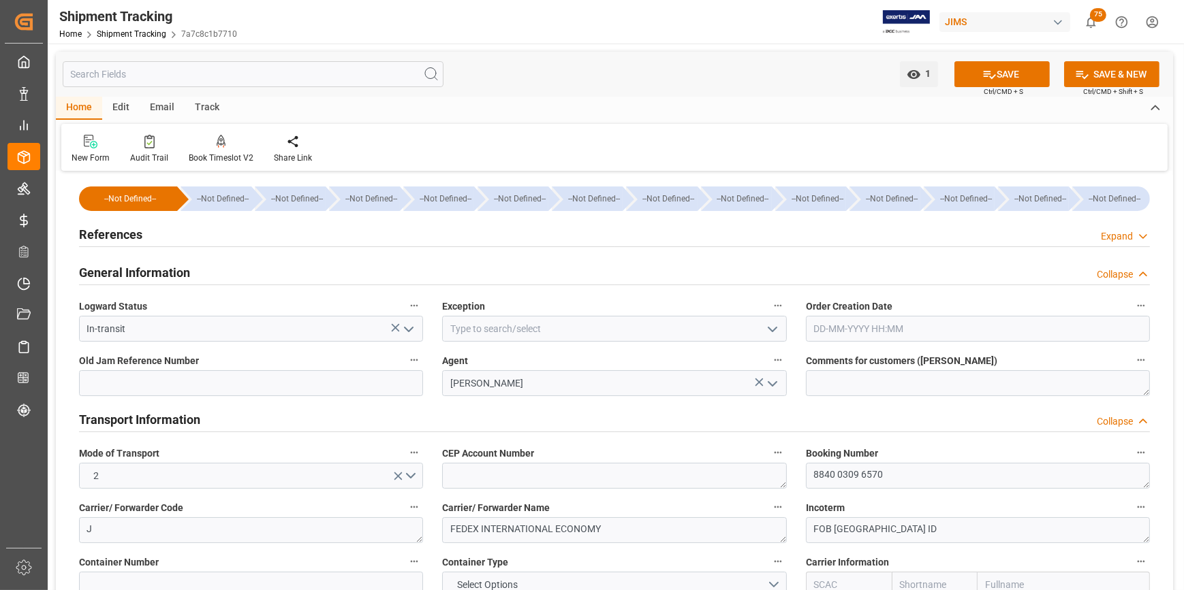
click at [100, 238] on h2 "References" at bounding box center [110, 234] width 63 height 18
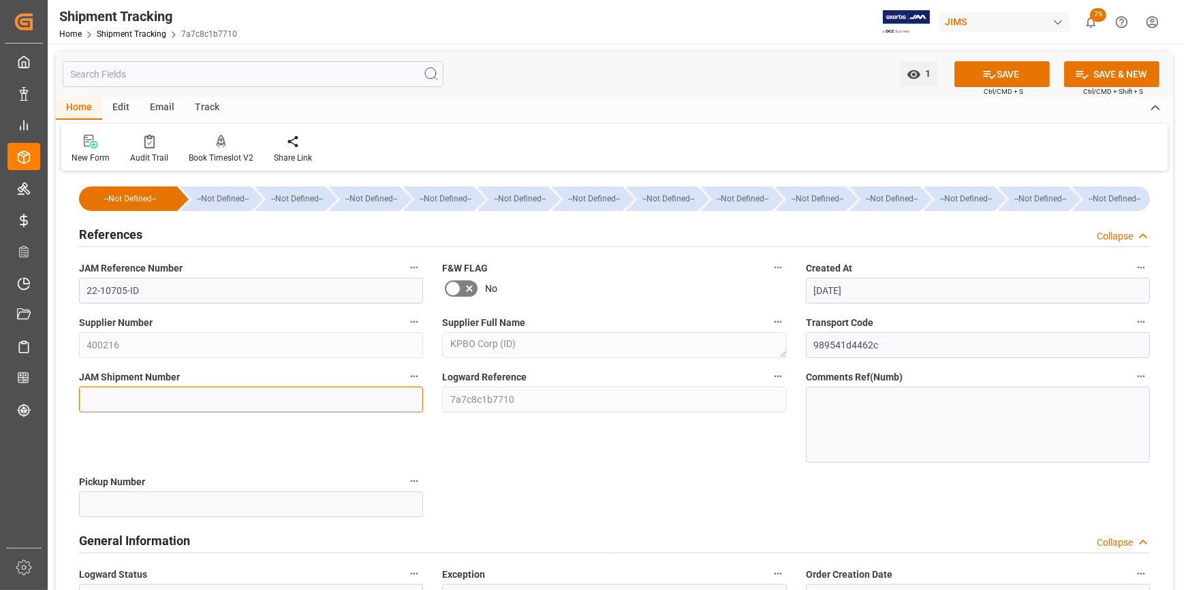
click at [119, 398] on input at bounding box center [251, 400] width 344 height 26
paste input "72841"
type input "72841"
click at [1036, 74] on button "SAVE" at bounding box center [1001, 74] width 95 height 26
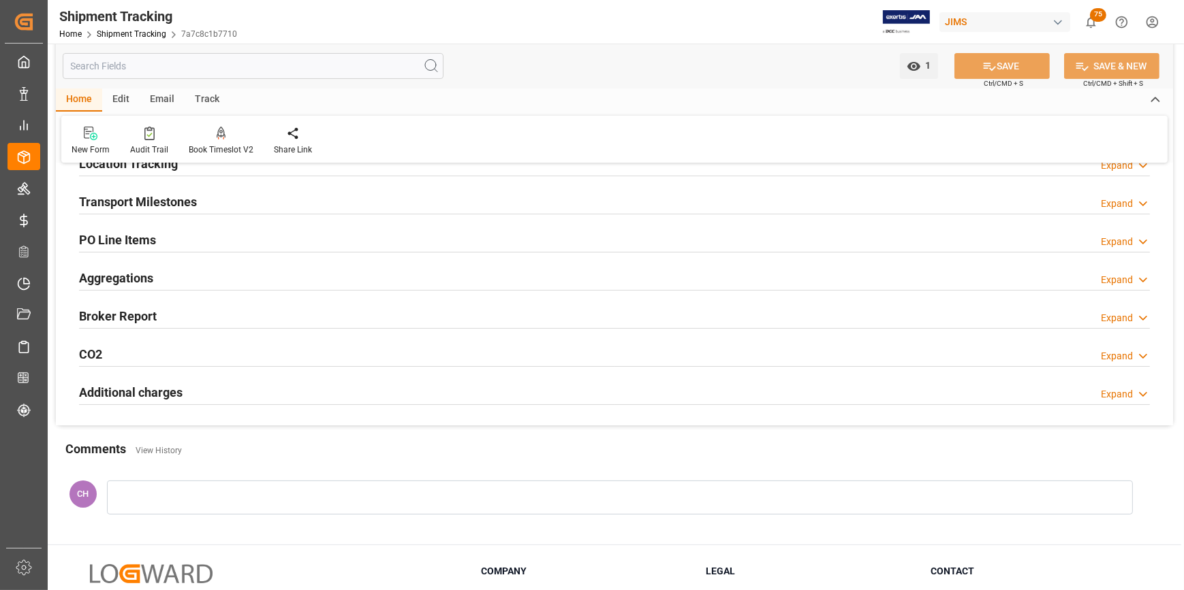
scroll to position [185, 0]
